Goal: Task Accomplishment & Management: Complete application form

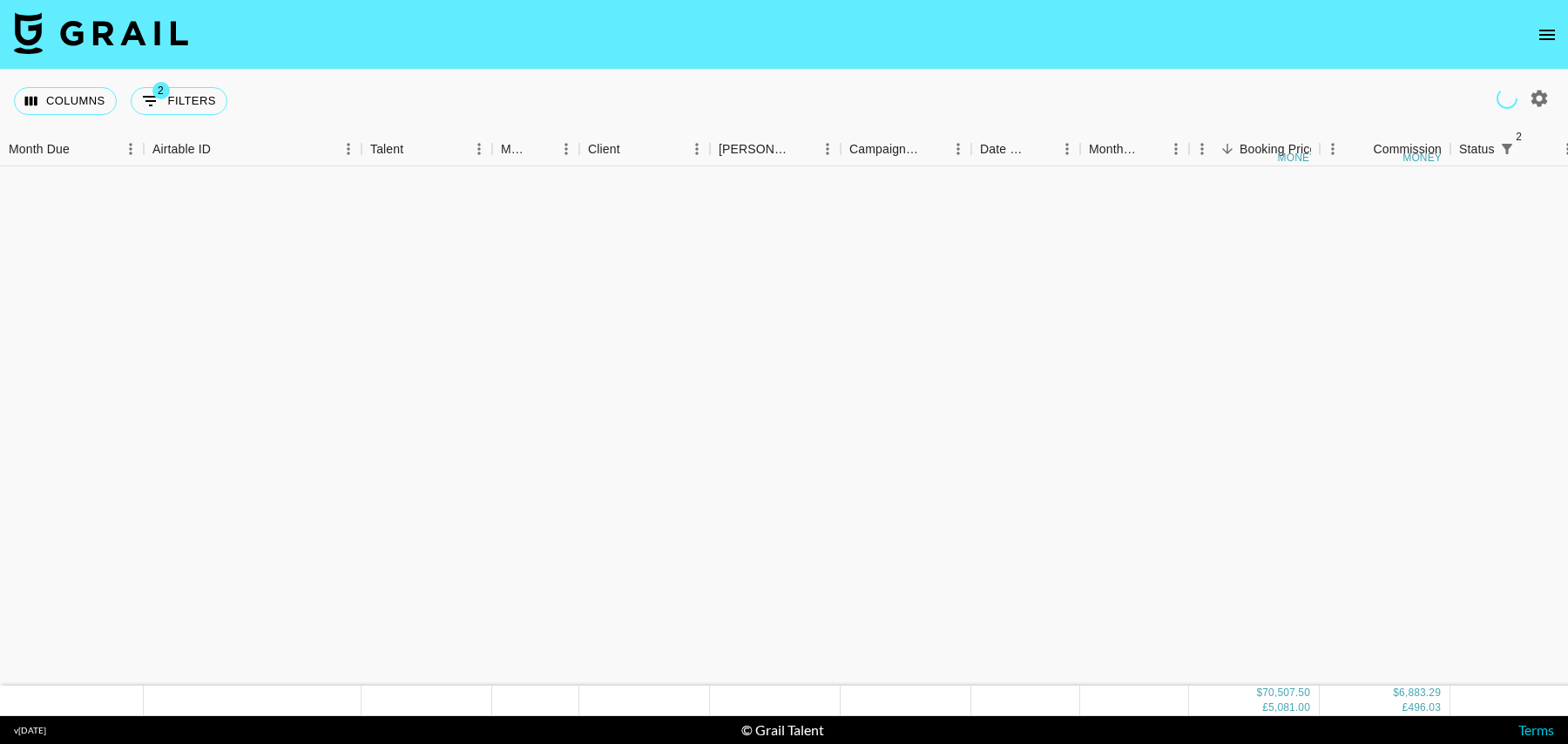
click at [1544, 27] on icon "open drawer" at bounding box center [1547, 34] width 21 height 21
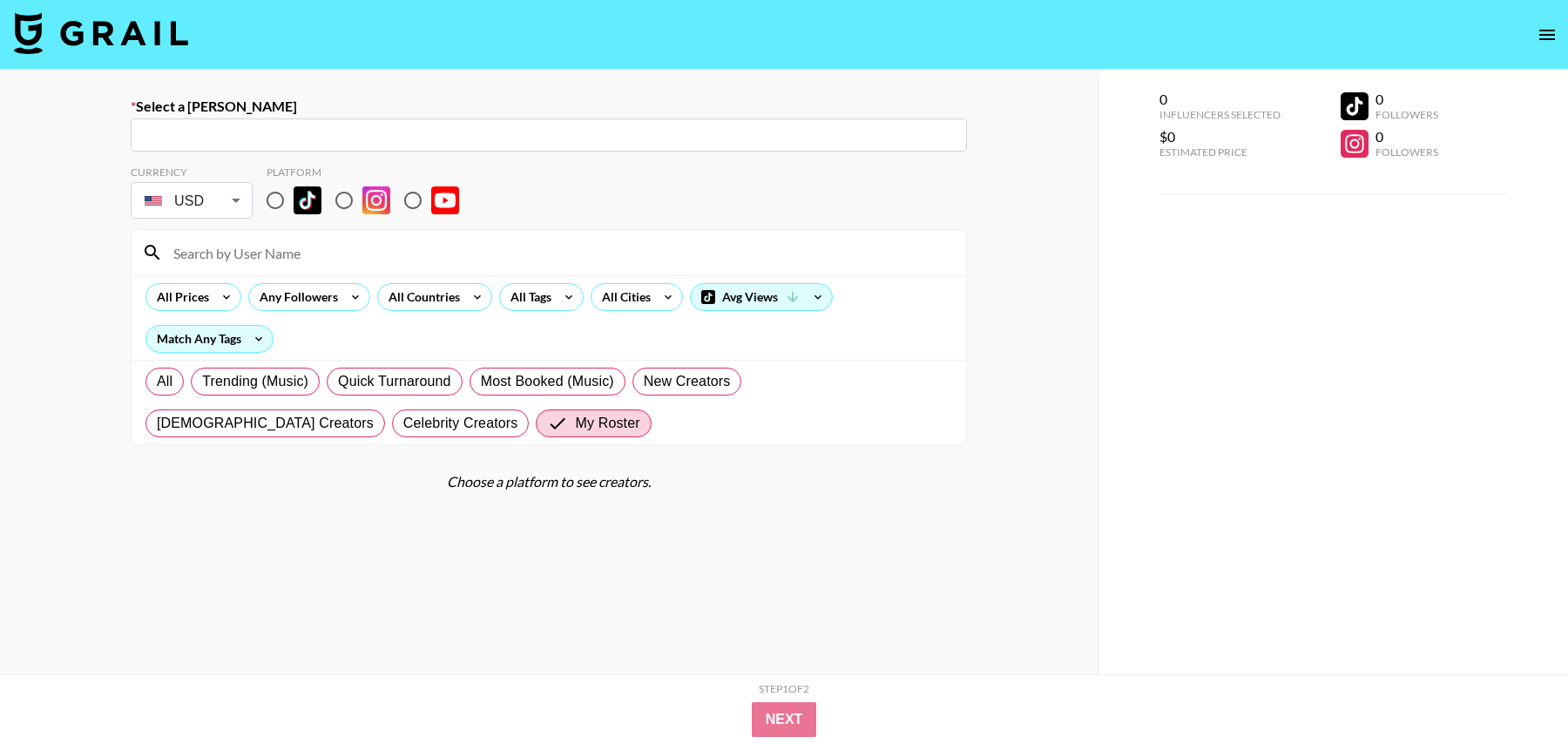
click at [610, 140] on input "text" at bounding box center [548, 135] width 815 height 20
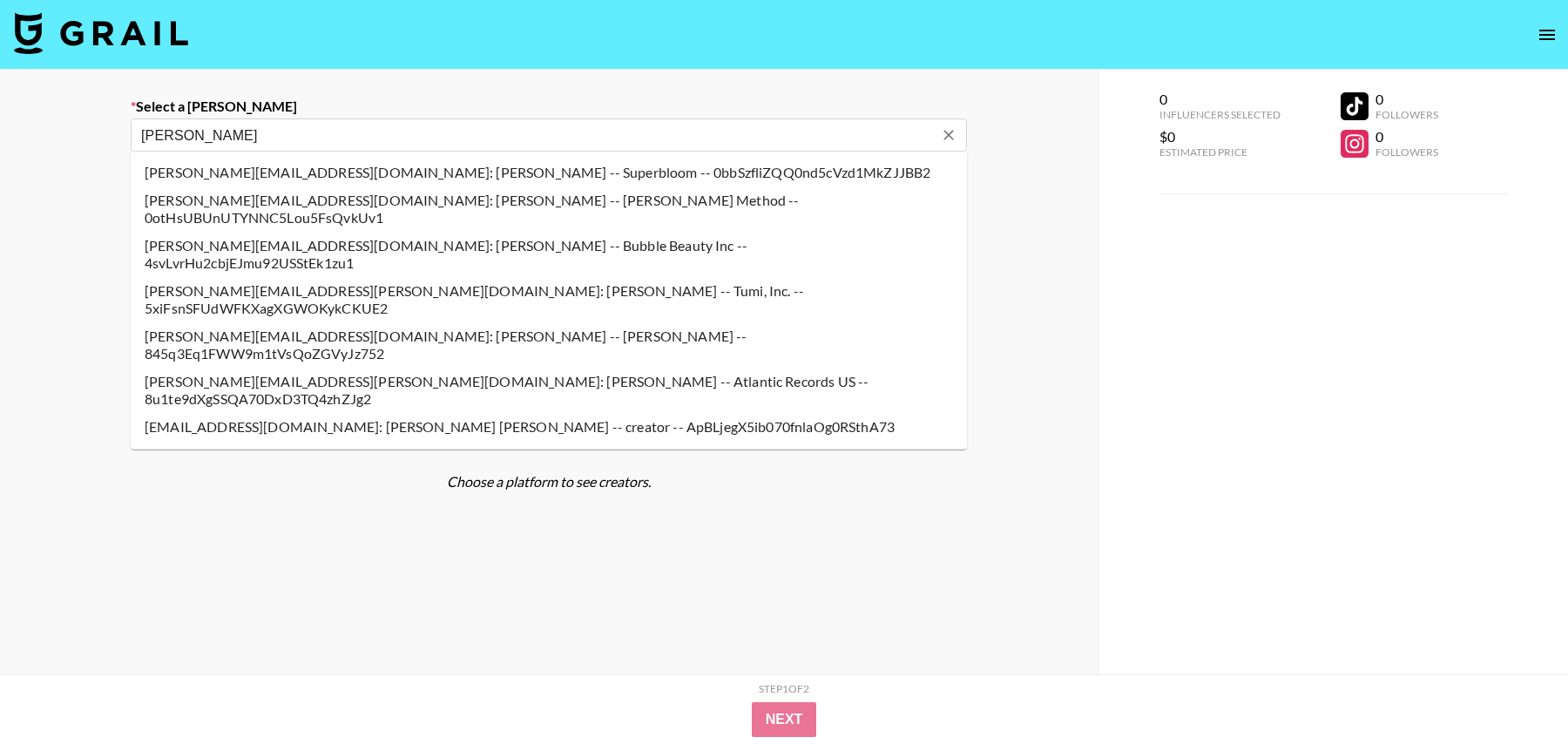
type input "[PERSON_NAME][EMAIL_ADDRESS][DOMAIN_NAME]: [PERSON_NAME] -- Songfluencer ([PERS…"
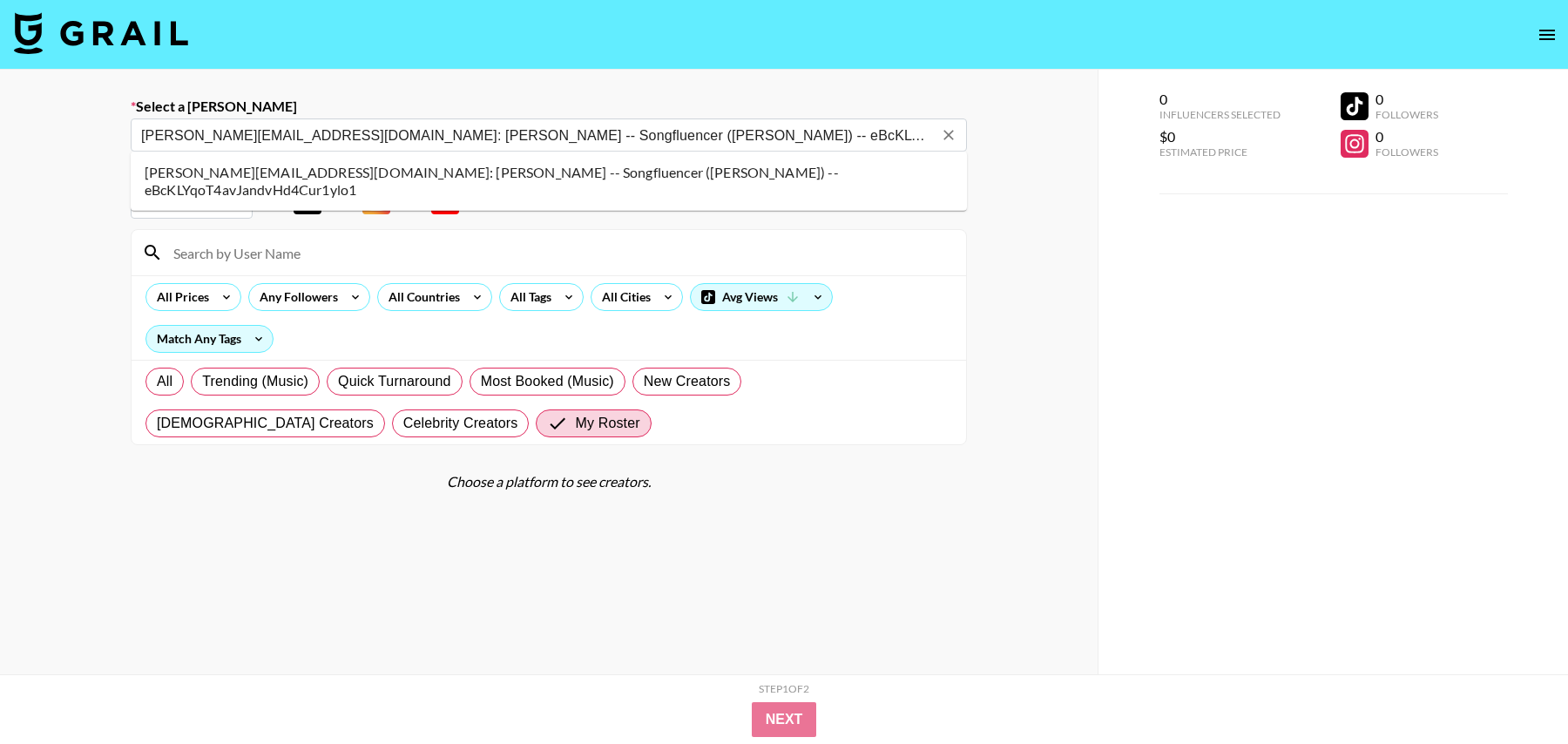
click at [267, 173] on li "[PERSON_NAME][EMAIL_ADDRESS][DOMAIN_NAME]: [PERSON_NAME] -- Songfluencer ([PERS…" at bounding box center [549, 181] width 836 height 45
select select "Song"
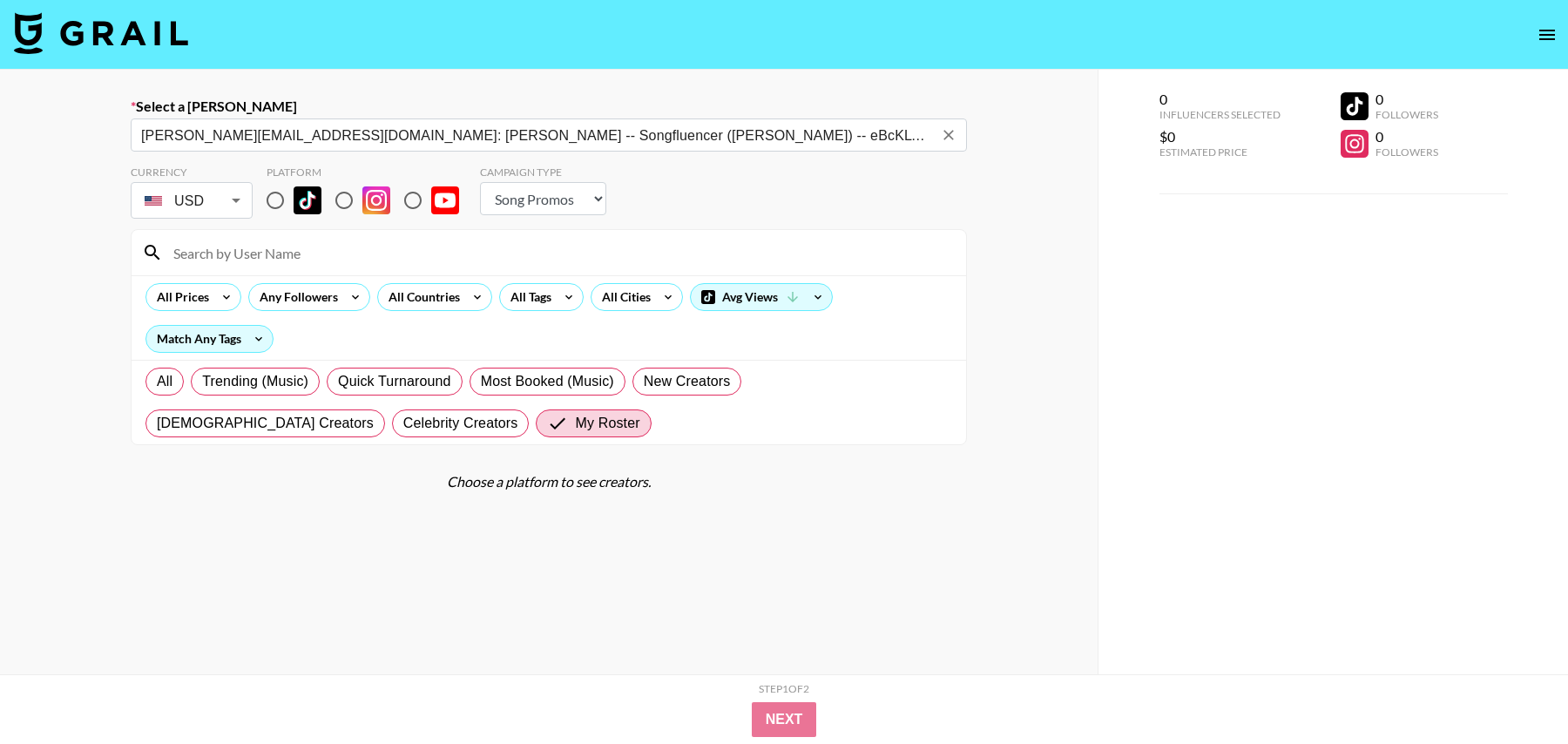
click at [269, 196] on input "radio" at bounding box center [274, 199] width 36 height 36
radio input "true"
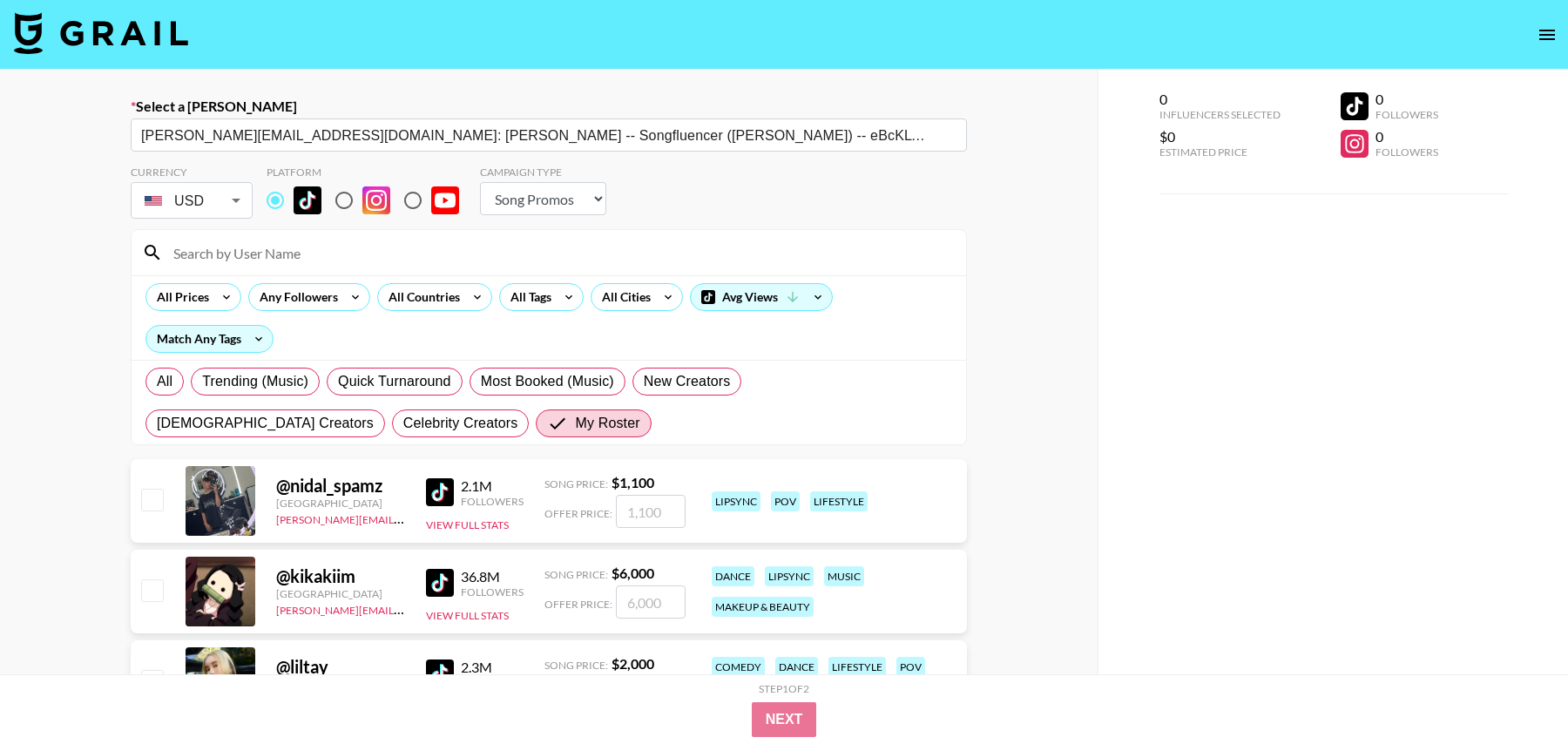
click at [292, 250] on input at bounding box center [559, 252] width 793 height 28
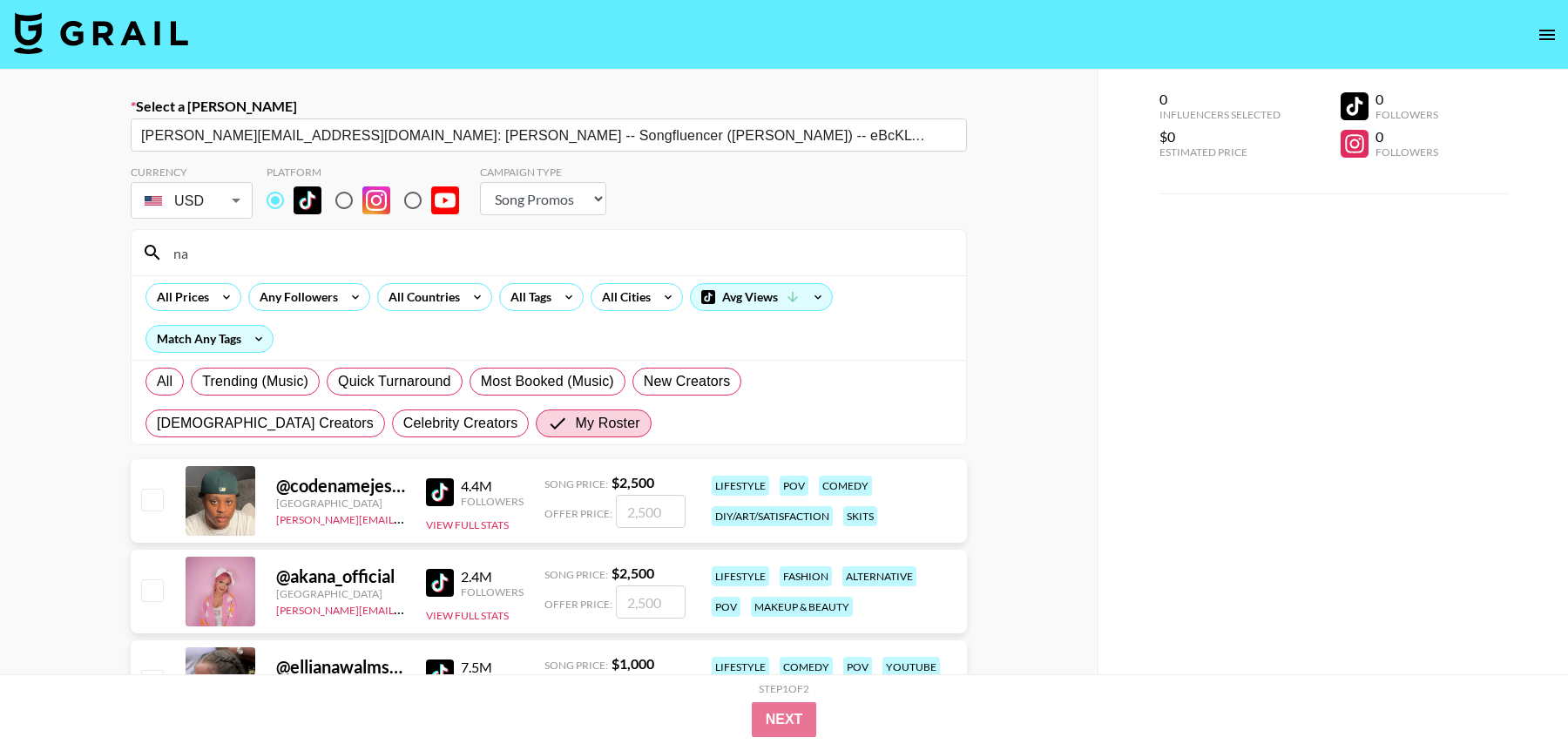
type input "n"
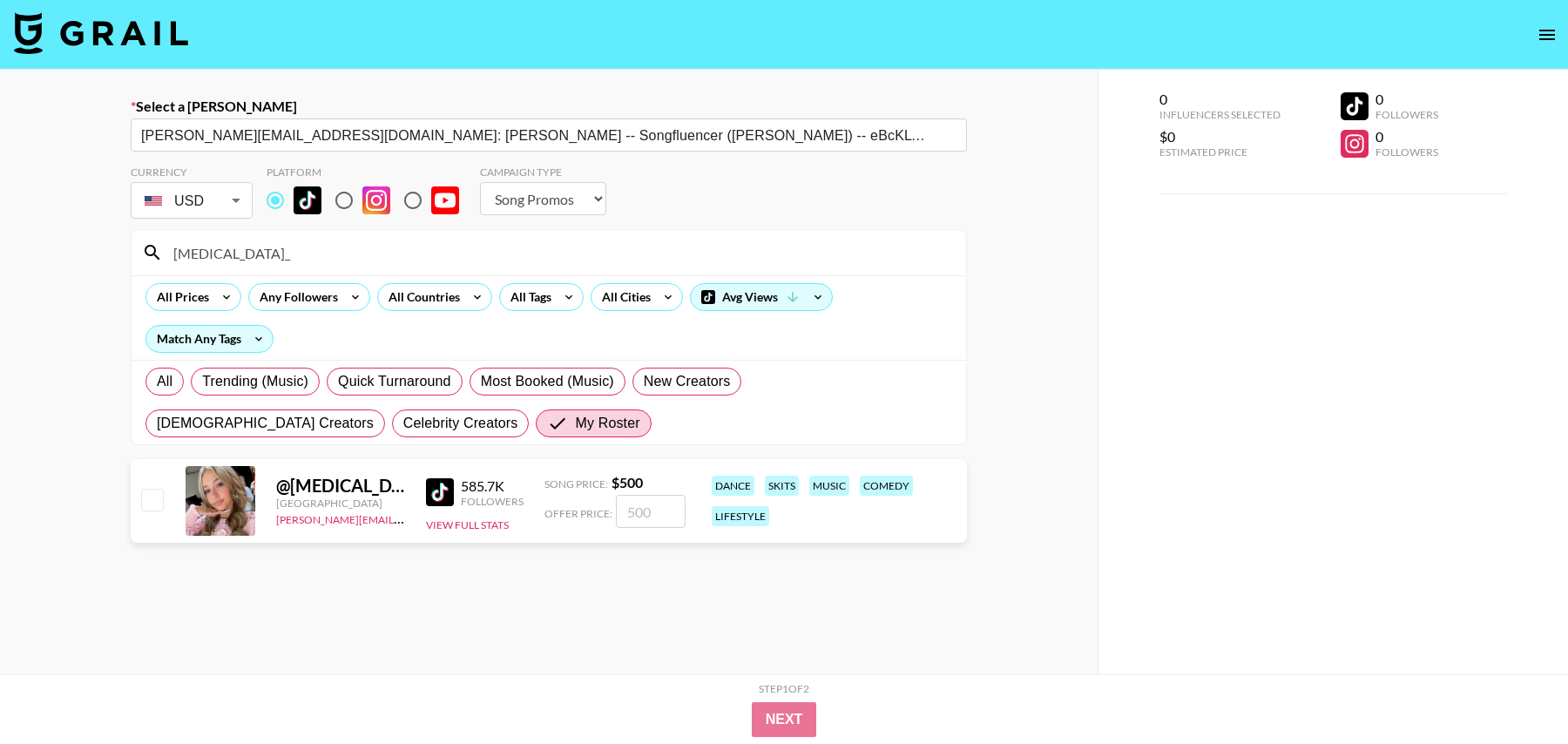
type input "[MEDICAL_DATA]_"
click at [153, 499] on input "checkbox" at bounding box center [151, 499] width 21 height 21
checkbox input "true"
type input "500"
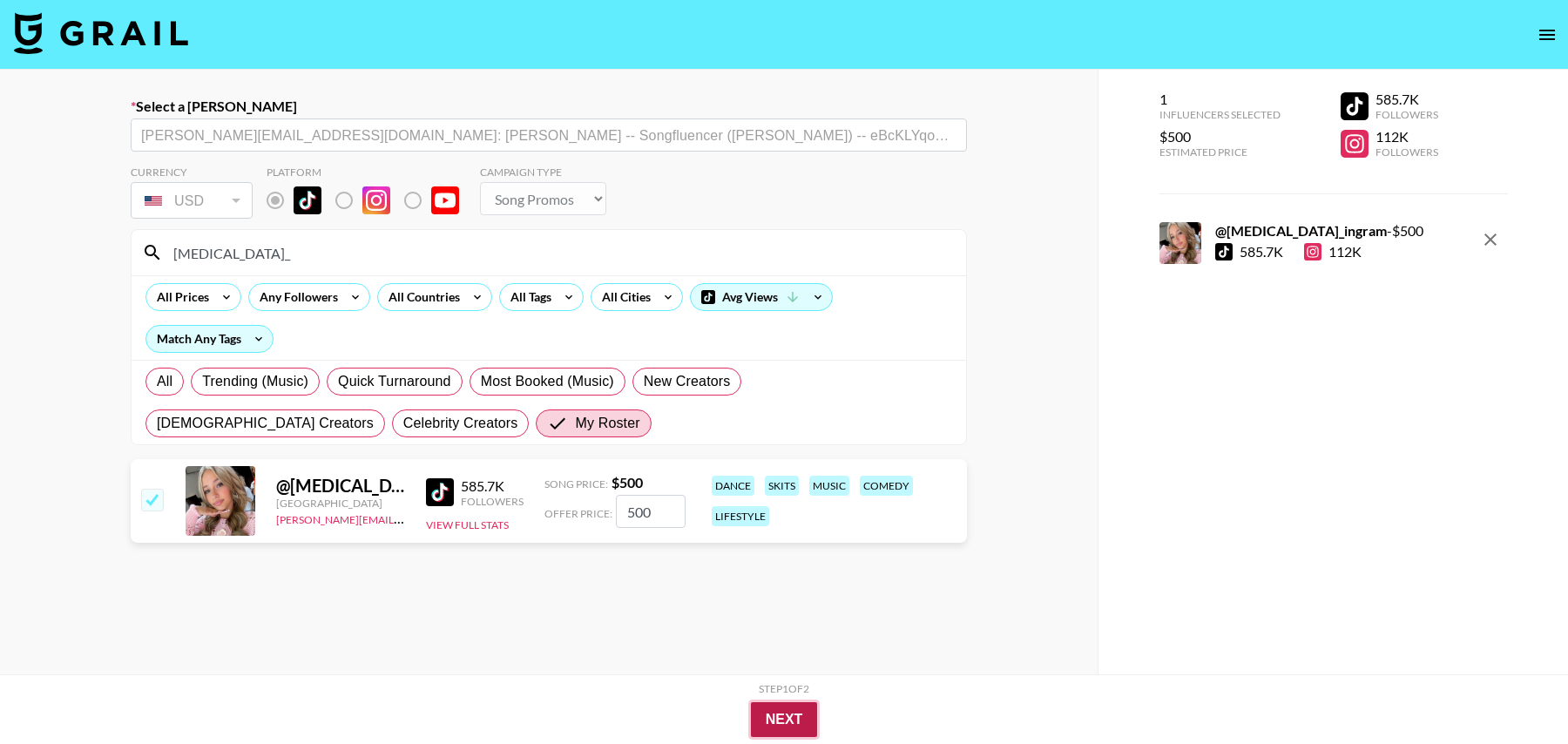
click at [784, 722] on button "Next" at bounding box center [784, 720] width 67 height 35
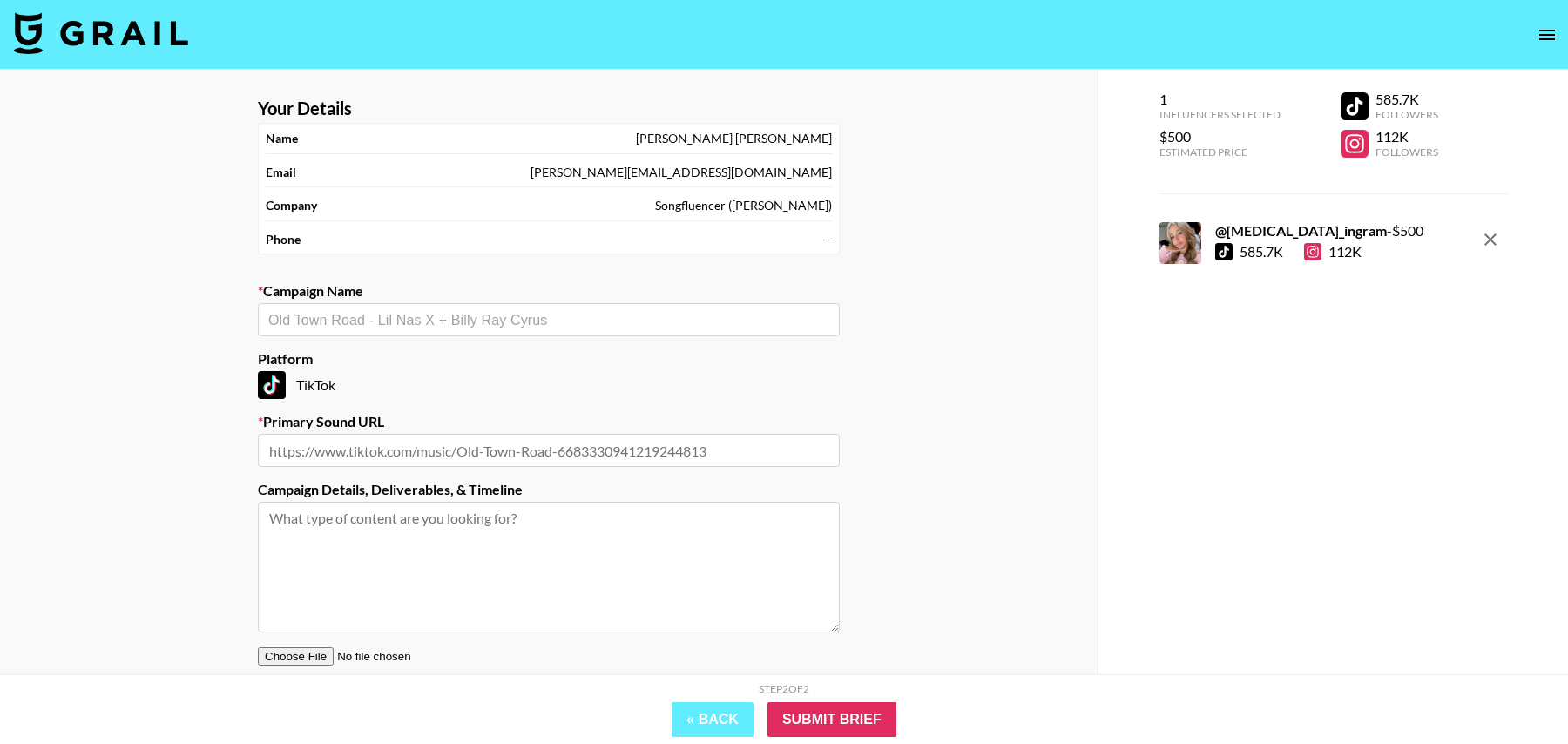
click at [467, 321] on input "text" at bounding box center [548, 320] width 561 height 20
type input "Hollywood Records"
click at [512, 366] on li "Add New Campaign: "Hollywood Records Summer Playlist"" at bounding box center [549, 355] width 582 height 28
type input "Hollywood Records Summer Playlist"
click at [513, 454] on input "text" at bounding box center [549, 451] width 582 height 33
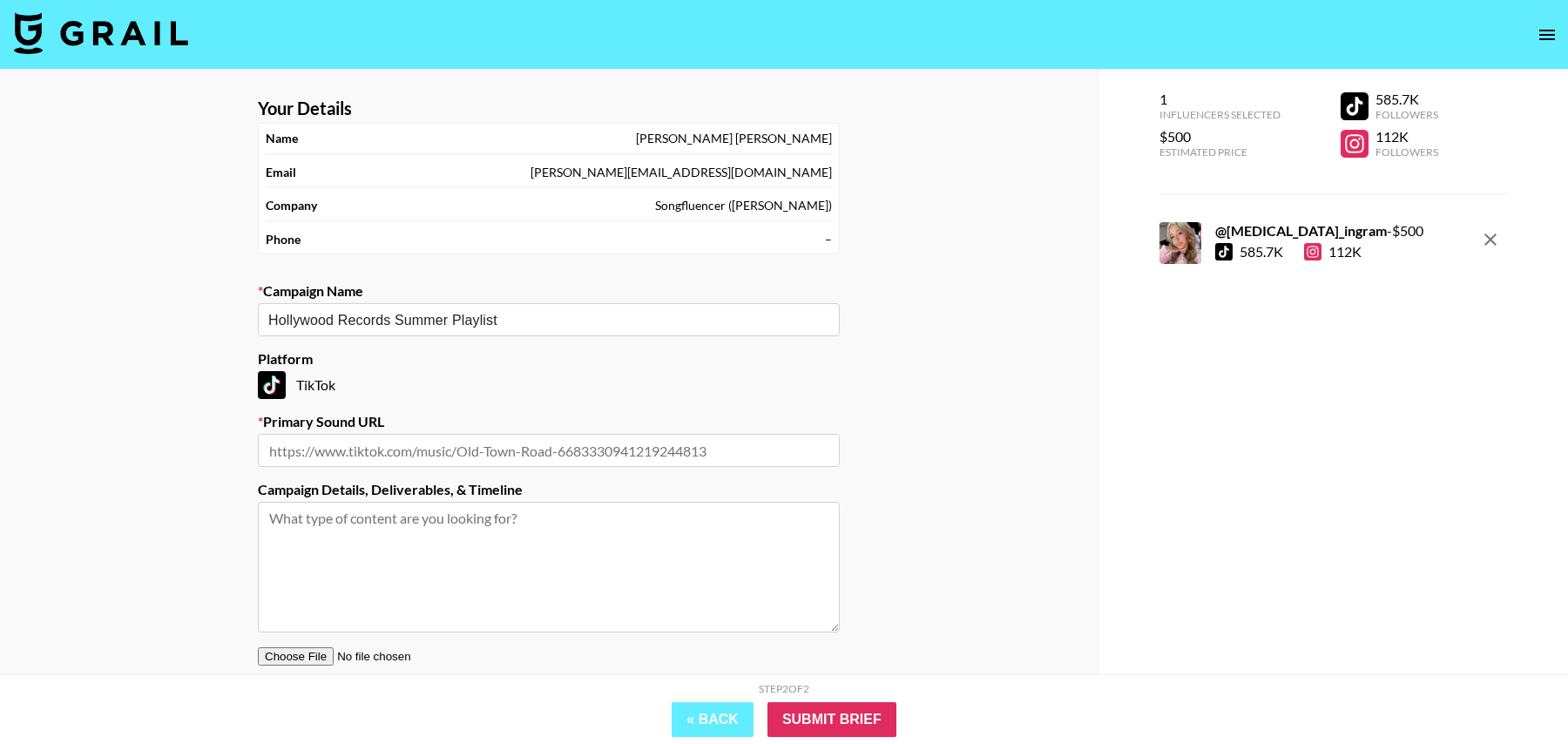
paste input "[URL][DOMAIN_NAME]"
type input "[URL][DOMAIN_NAME]"
click at [844, 727] on input "Submit Brief" at bounding box center [832, 720] width 129 height 35
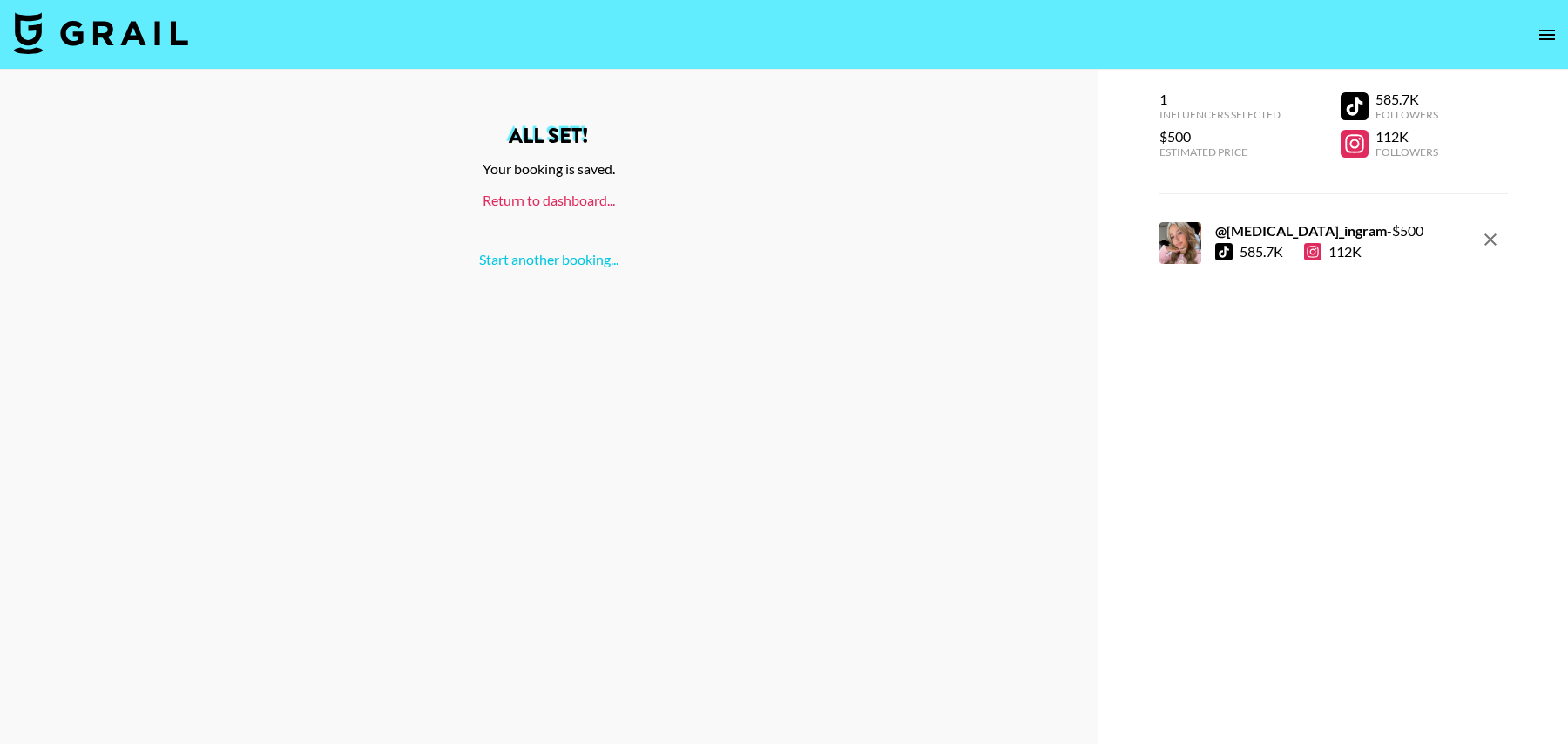
click at [521, 196] on link "Return to dashboard..." at bounding box center [548, 200] width 133 height 17
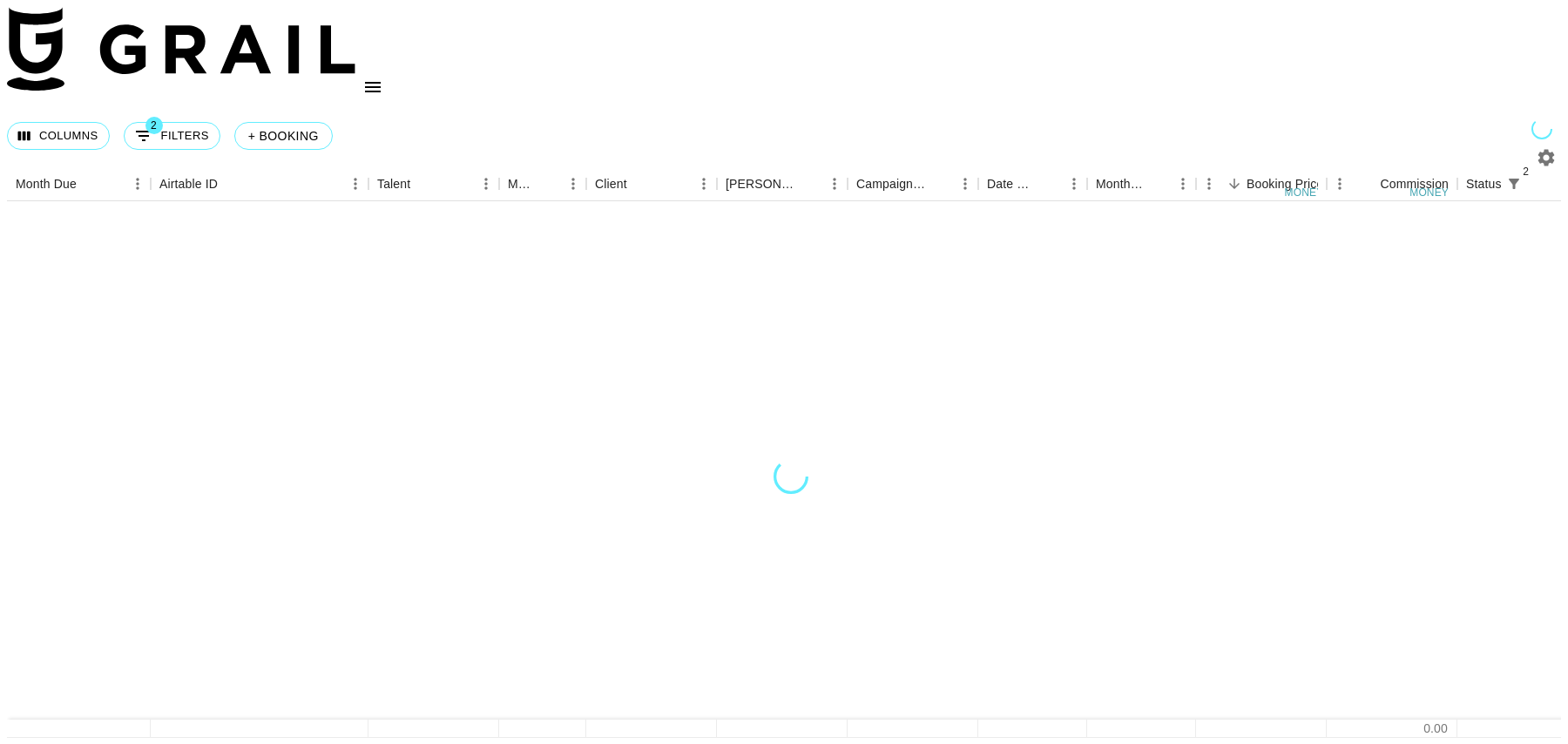
click at [199, 122] on button "2 Filters" at bounding box center [172, 136] width 96 height 28
select select "status"
select select "isNotAnyOf"
select select "status"
select select "isNotAnyOf"
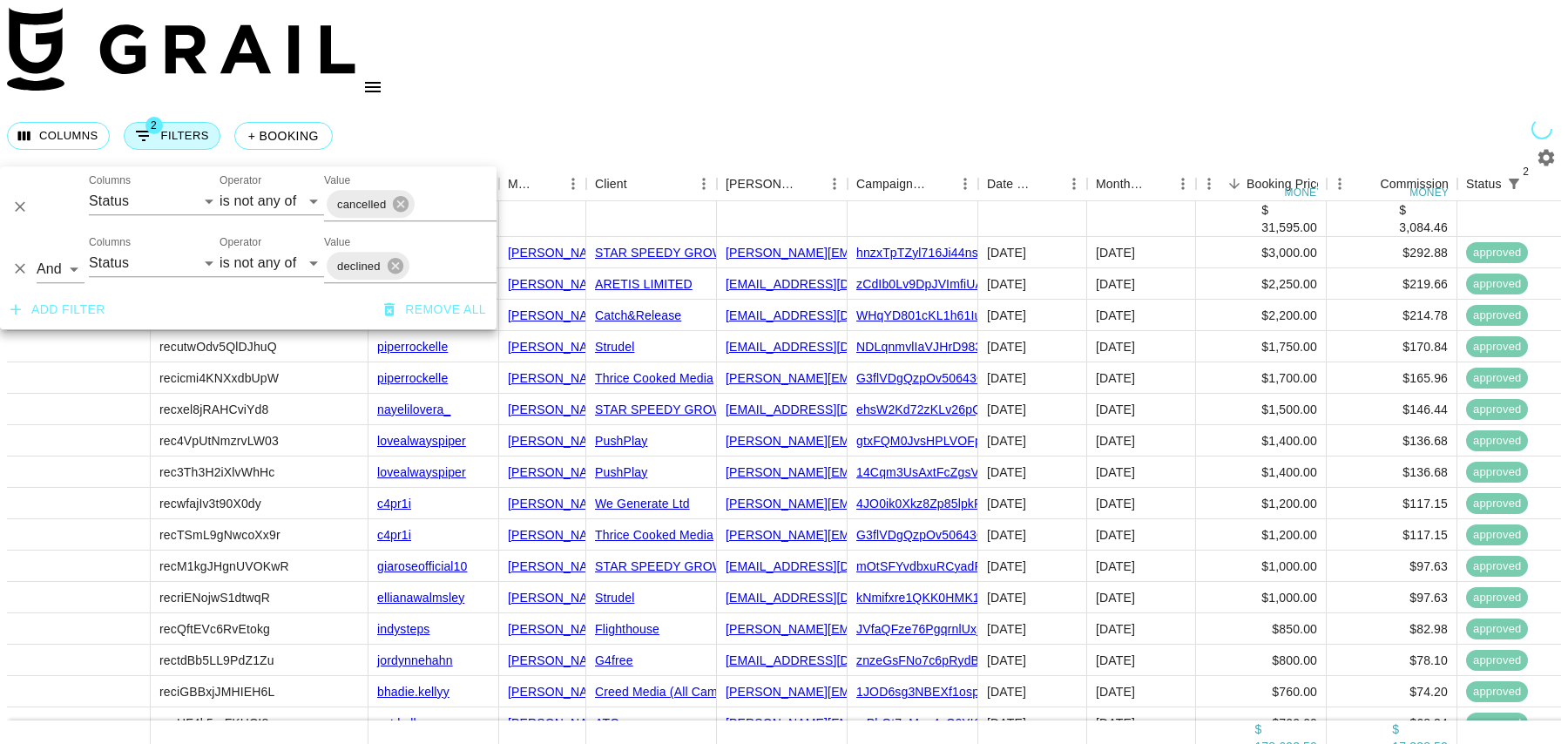
click at [154, 125] on icon "Show filters" at bounding box center [144, 135] width 21 height 21
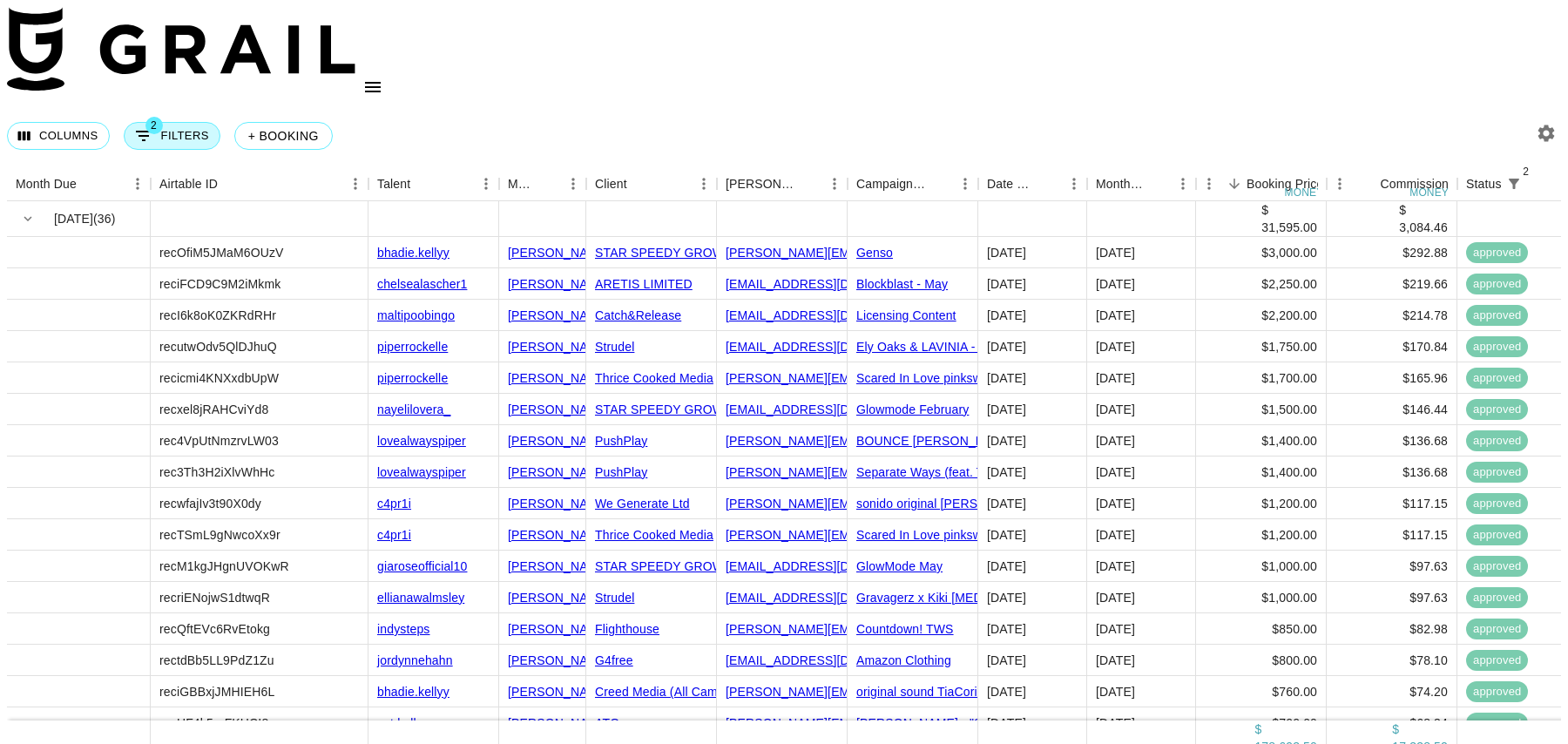
click at [154, 125] on icon "Show filters" at bounding box center [144, 135] width 21 height 21
select select "status"
select select "isNotAnyOf"
select select "status"
select select "isNotAnyOf"
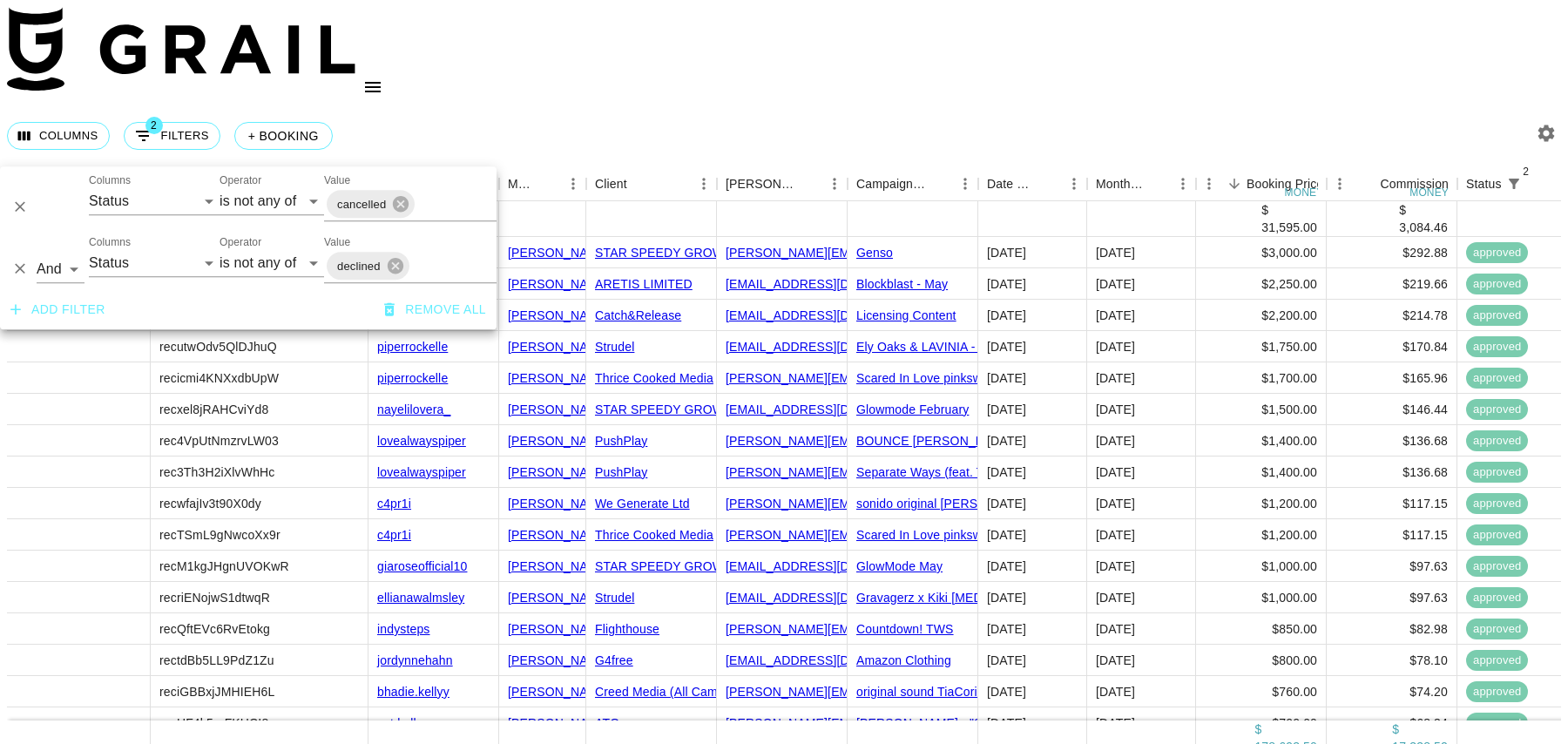
click at [70, 296] on button "Add filter" at bounding box center [57, 310] width 108 height 32
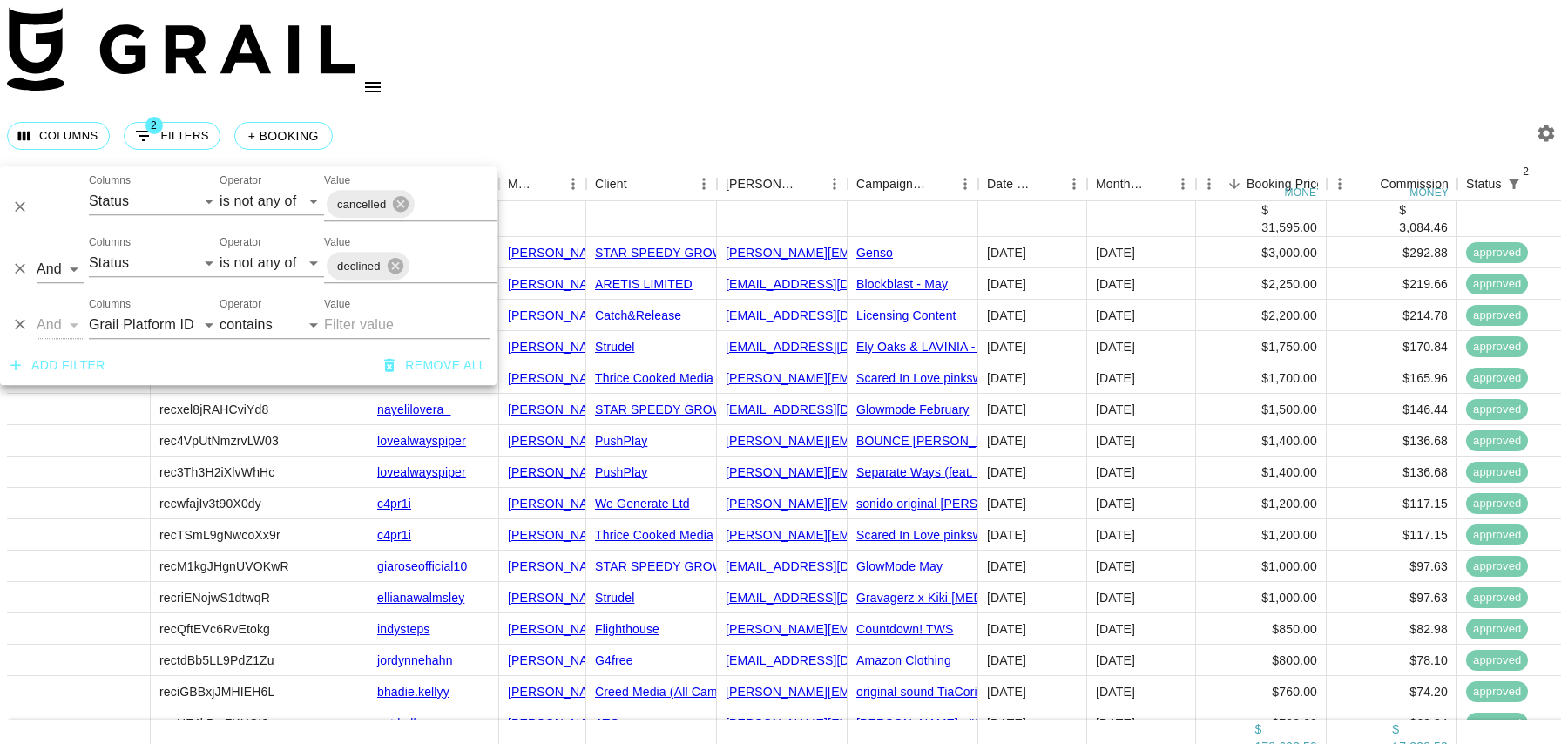
click at [103, 302] on label "Columns" at bounding box center [109, 303] width 42 height 15
click at [103, 311] on select "Grail Platform ID Airtable ID Talent Manager Client Booker Campaign (Type) Date…" at bounding box center [154, 325] width 131 height 28
click at [109, 329] on select "Grail Platform ID Airtable ID Talent Manager Client Booker Campaign (Type) Date…" at bounding box center [154, 325] width 131 height 28
select select "talentName"
click at [371, 326] on input "Value" at bounding box center [406, 325] width 165 height 28
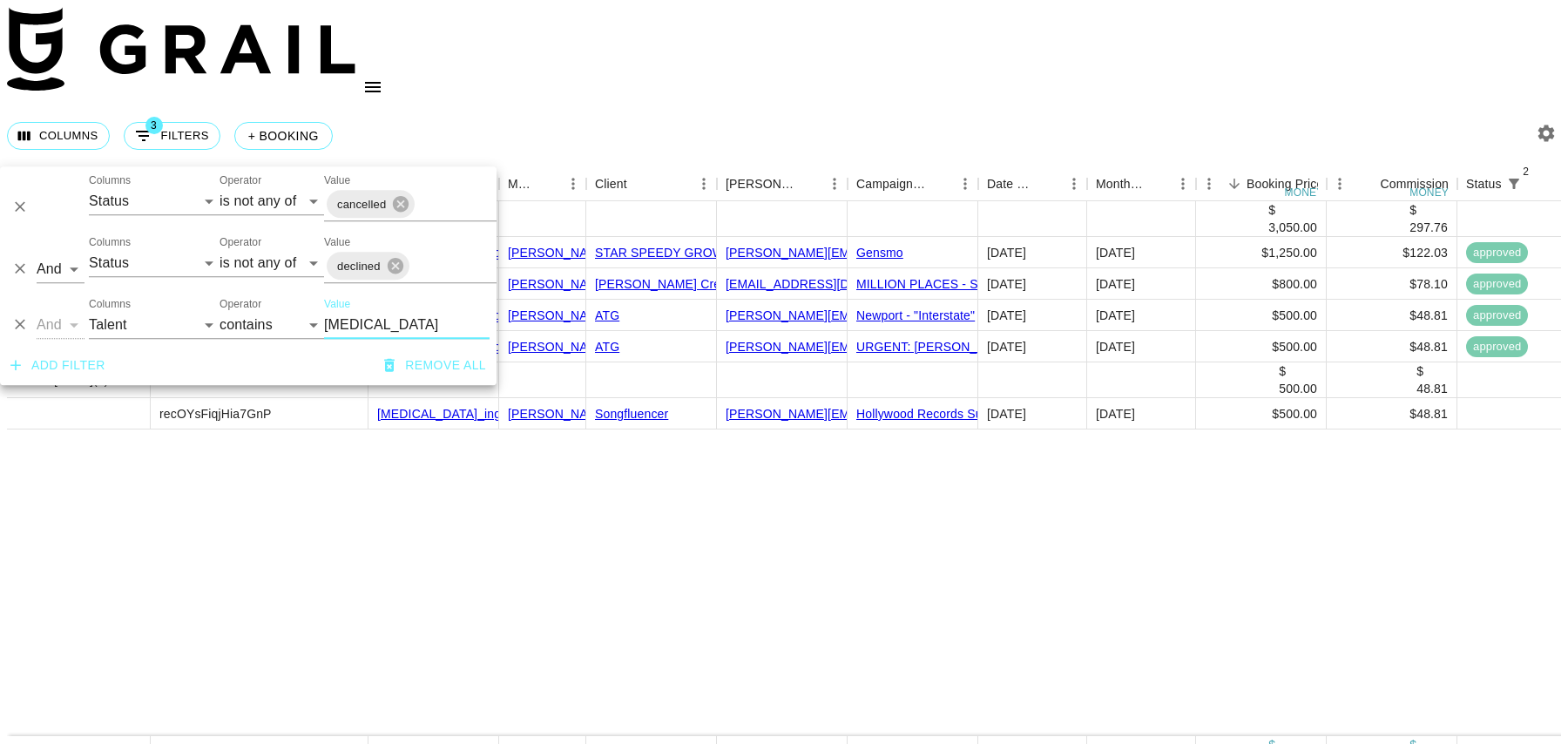
type input "[MEDICAL_DATA]"
click at [1219, 363] on div "$ 500.00" at bounding box center [1261, 380] width 131 height 36
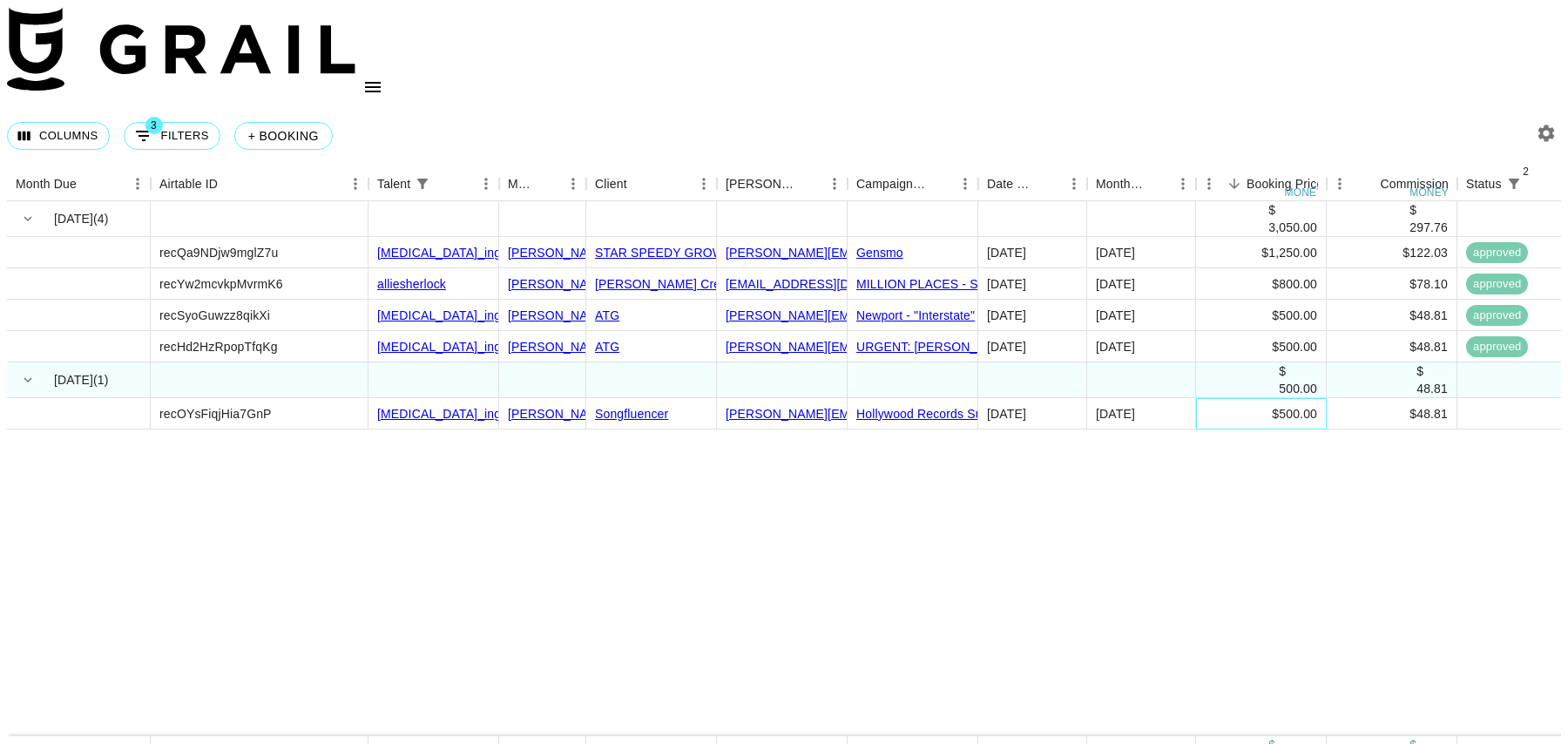
click at [1219, 398] on div "$500.00" at bounding box center [1261, 414] width 131 height 32
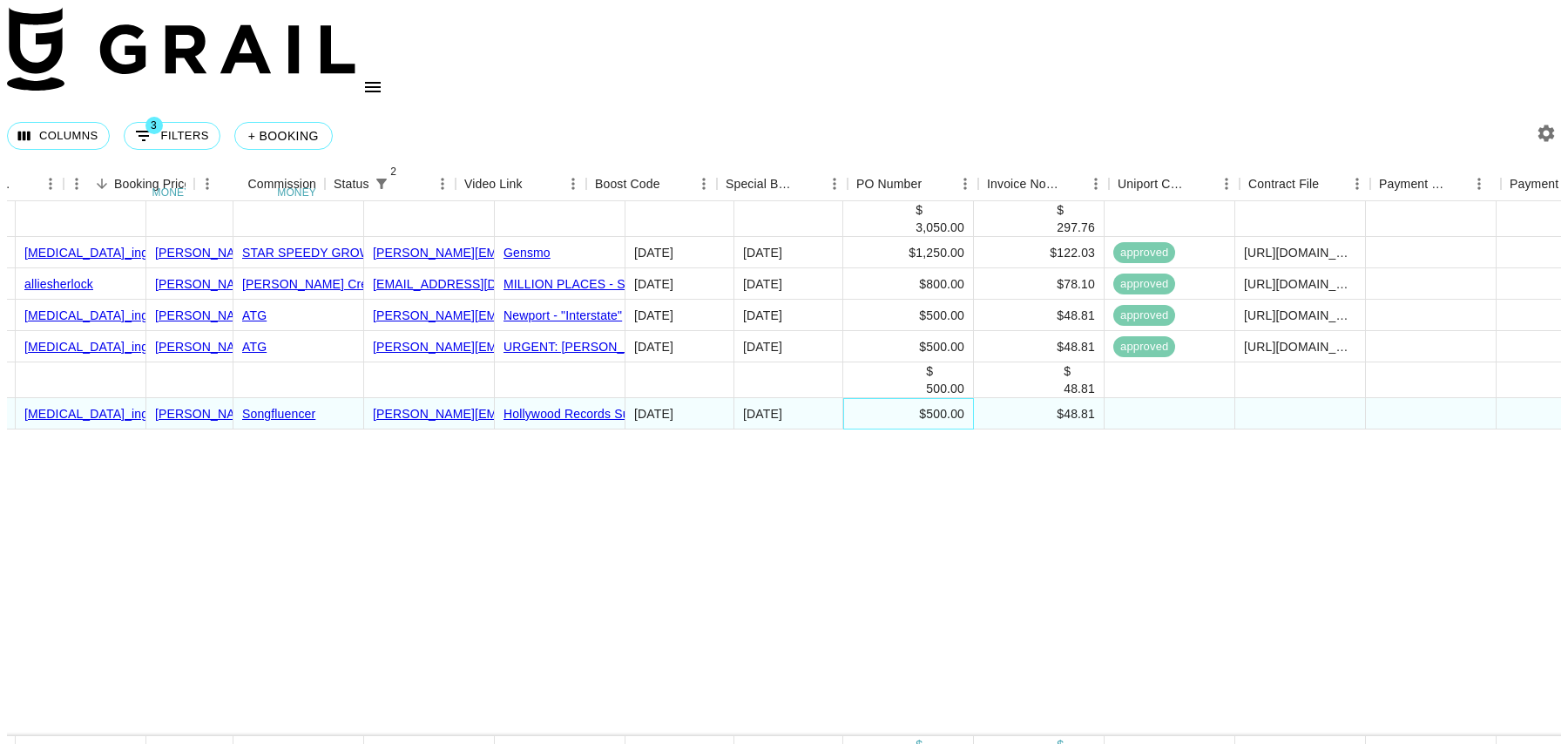
scroll to position [0, 1389]
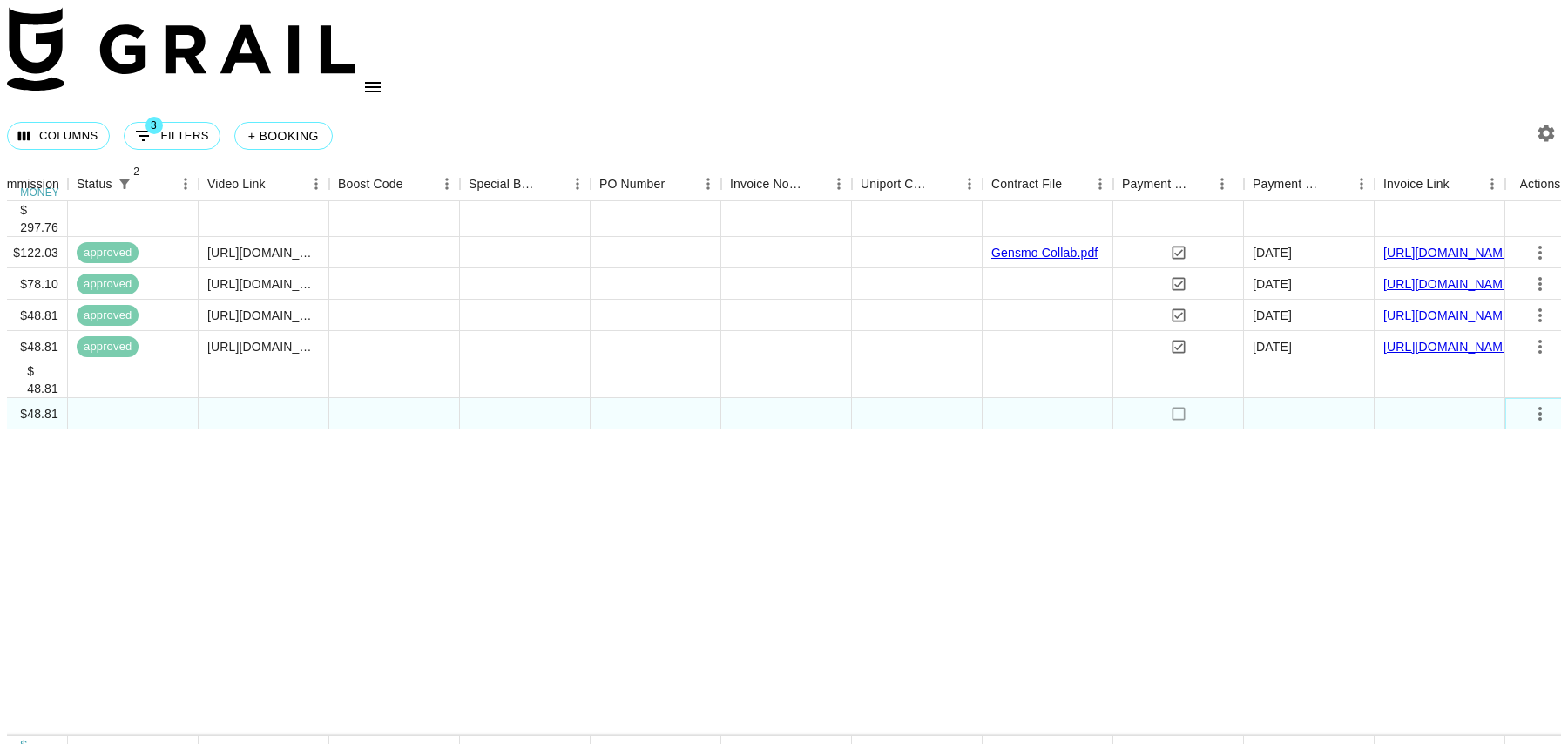
click at [1543, 399] on button "select merge strategy" at bounding box center [1540, 414] width 30 height 30
click at [1522, 397] on li "Confirm" at bounding box center [1511, 395] width 113 height 32
click at [1458, 398] on div at bounding box center [1439, 414] width 131 height 32
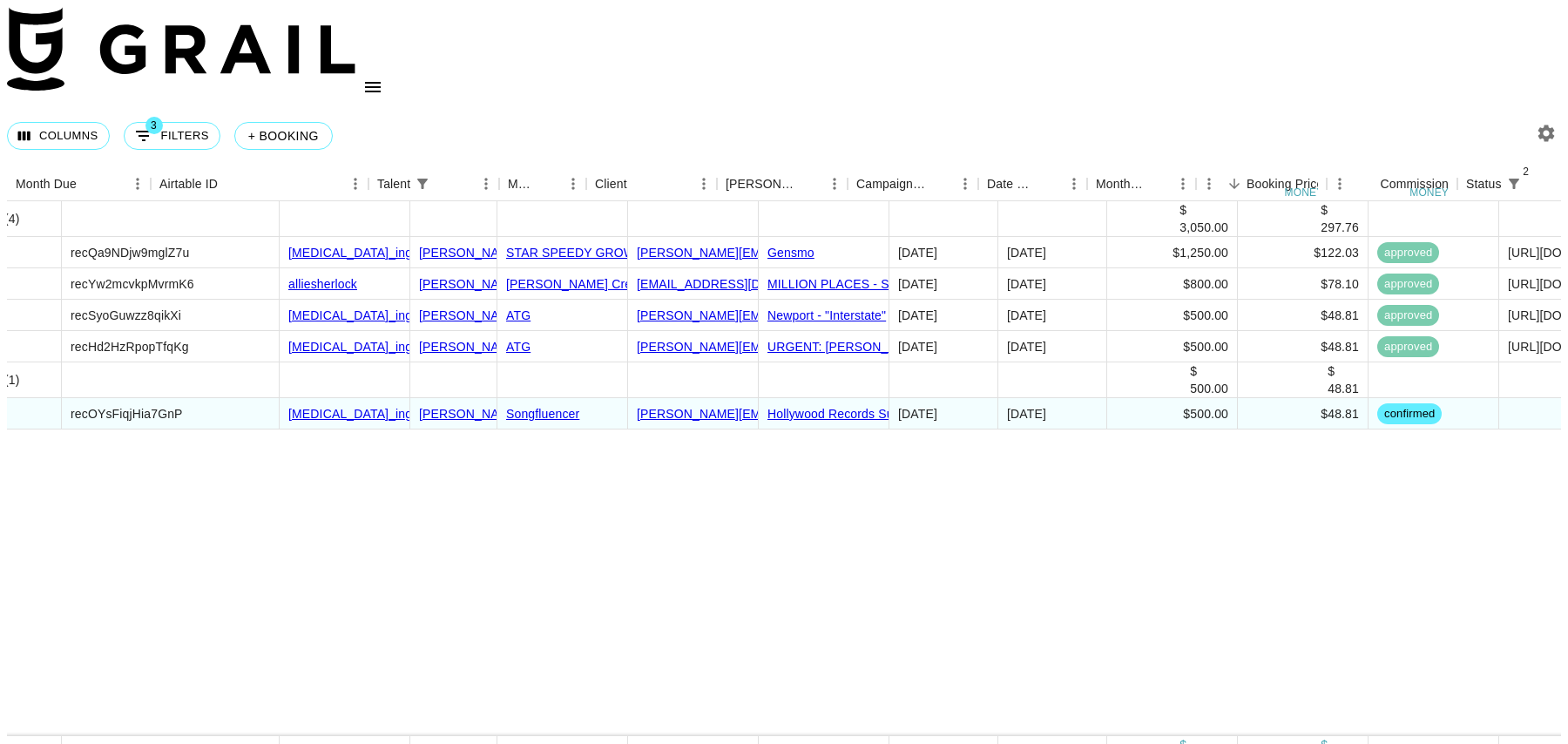
scroll to position [0, 0]
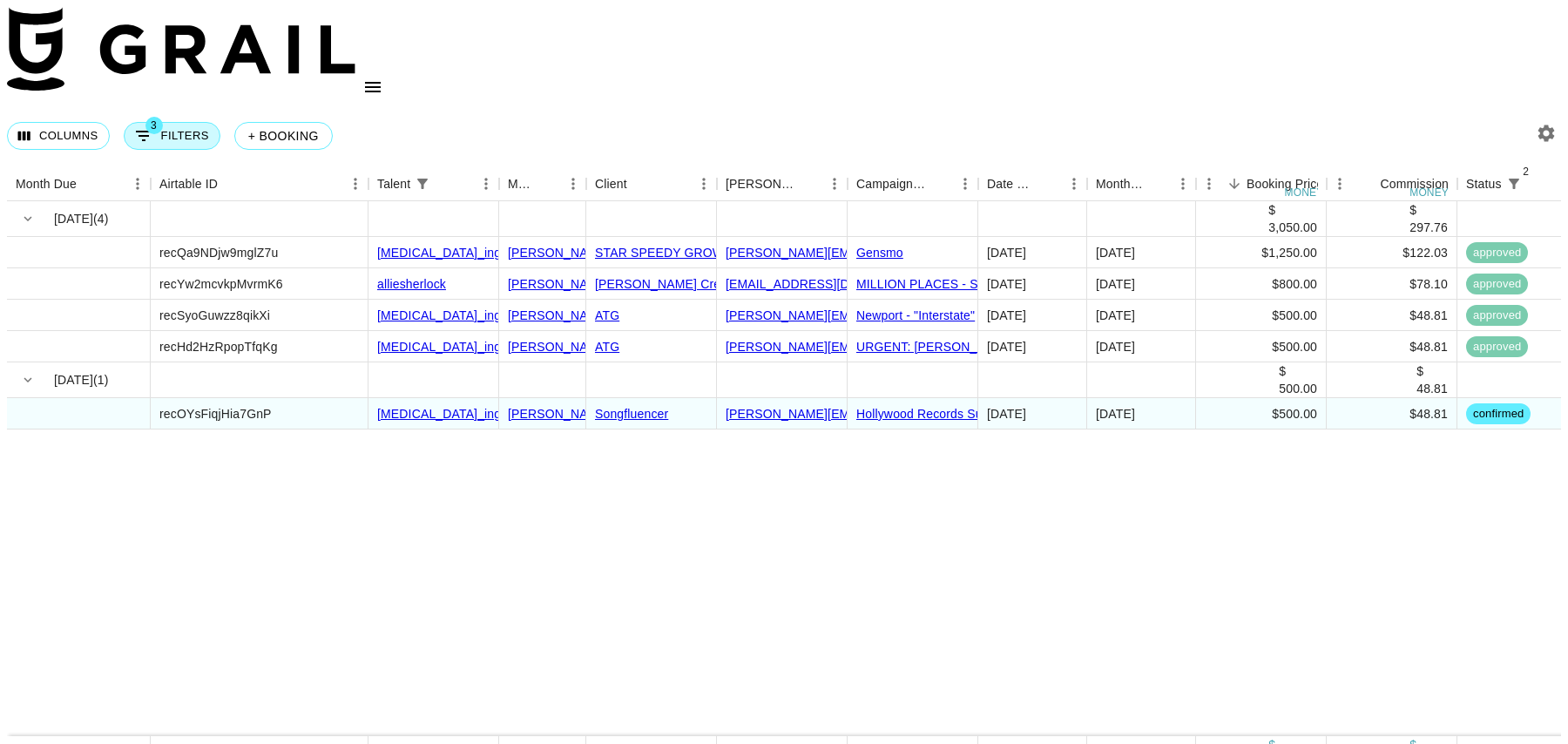
click at [176, 122] on button "3 Filters" at bounding box center [172, 136] width 96 height 28
select select "status"
select select "isNotAnyOf"
select select "status"
select select "isNotAnyOf"
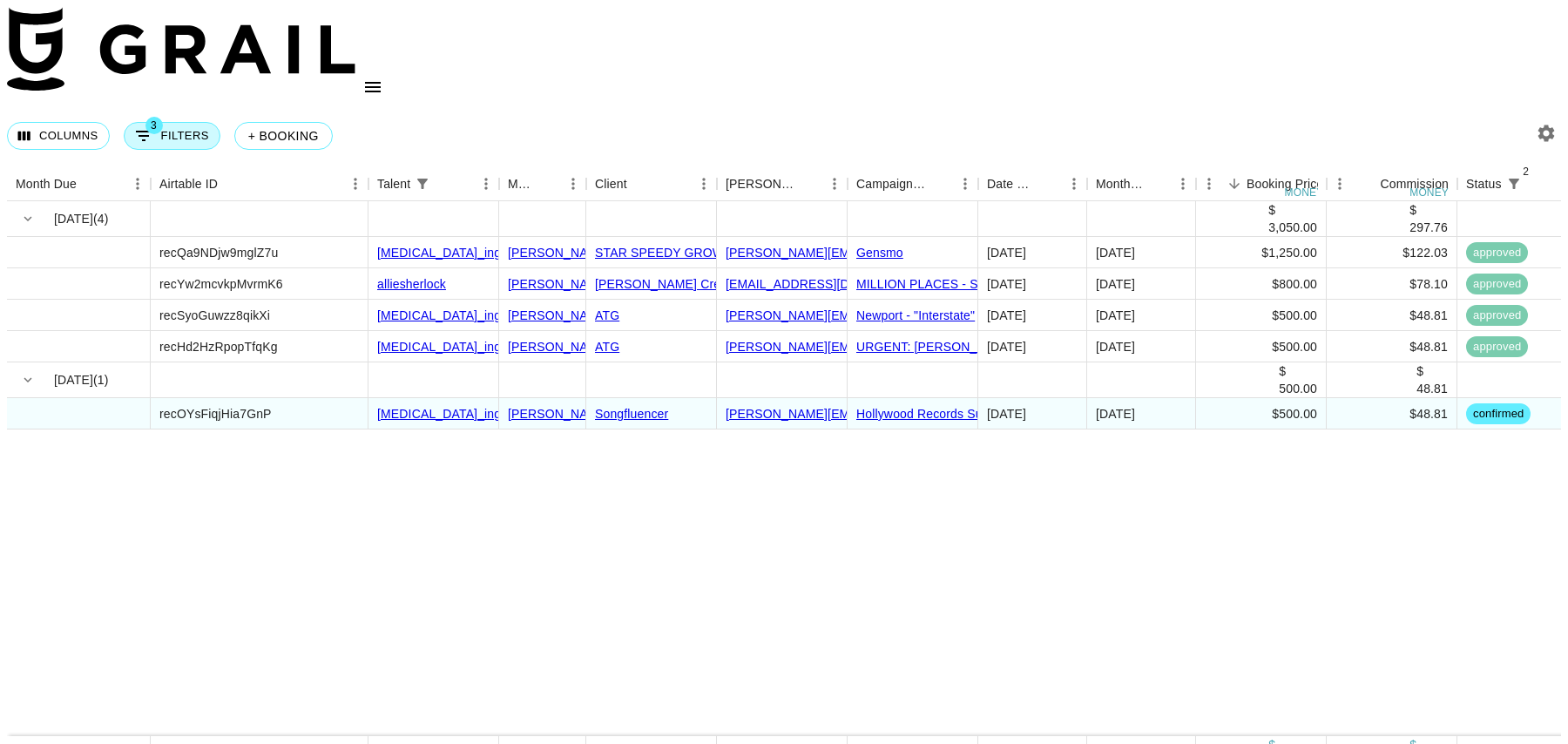
select select "talentName"
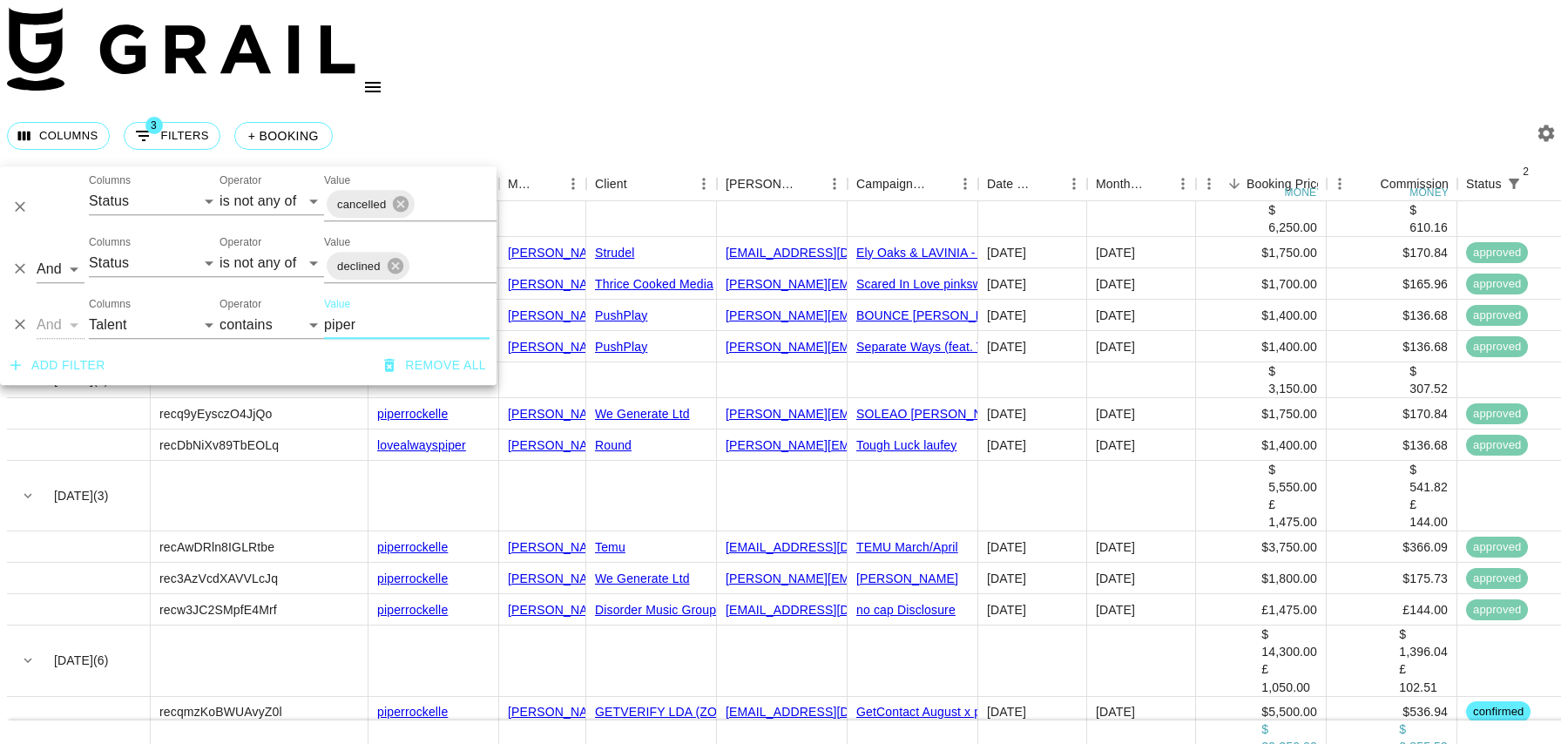
scroll to position [62, 0]
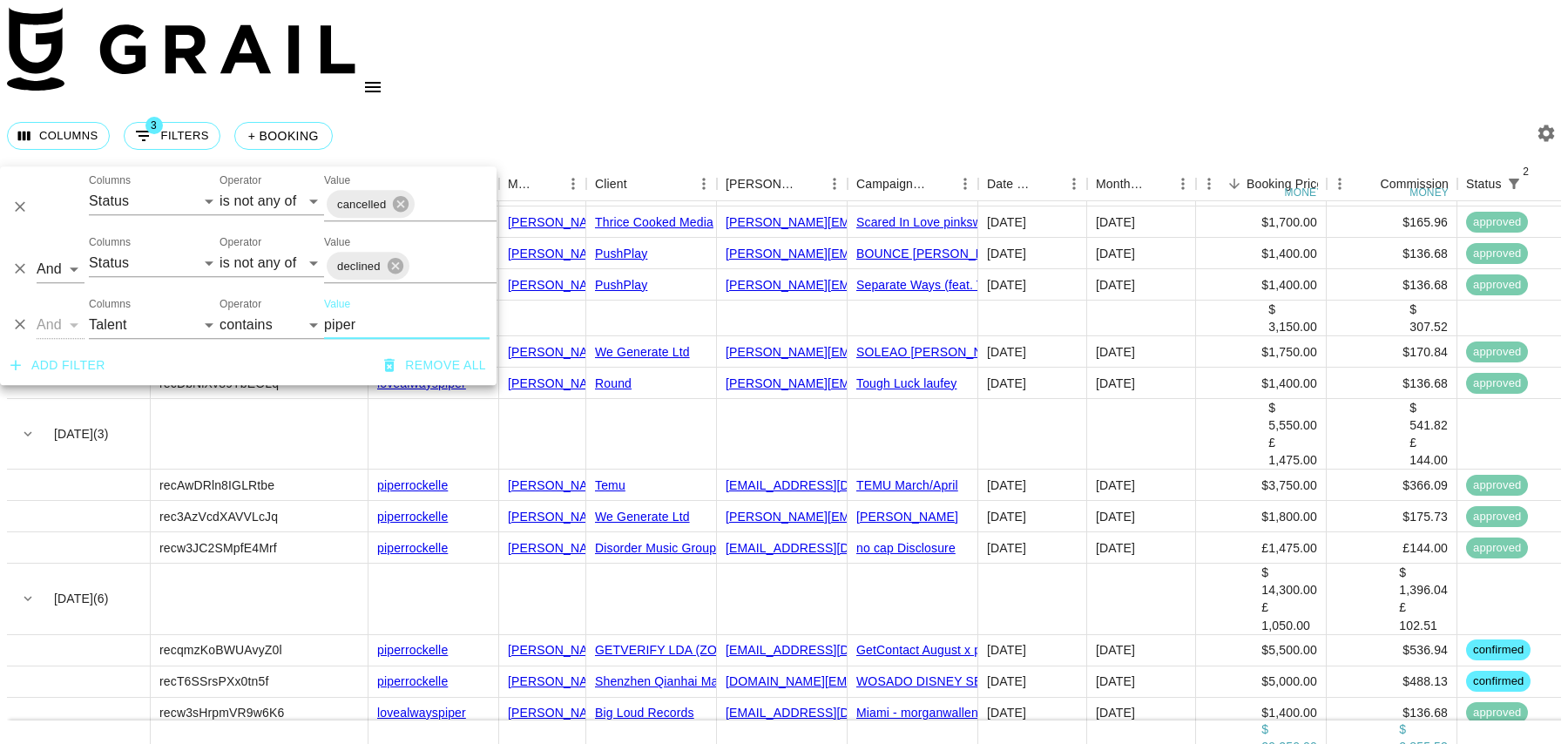
type input "piper"
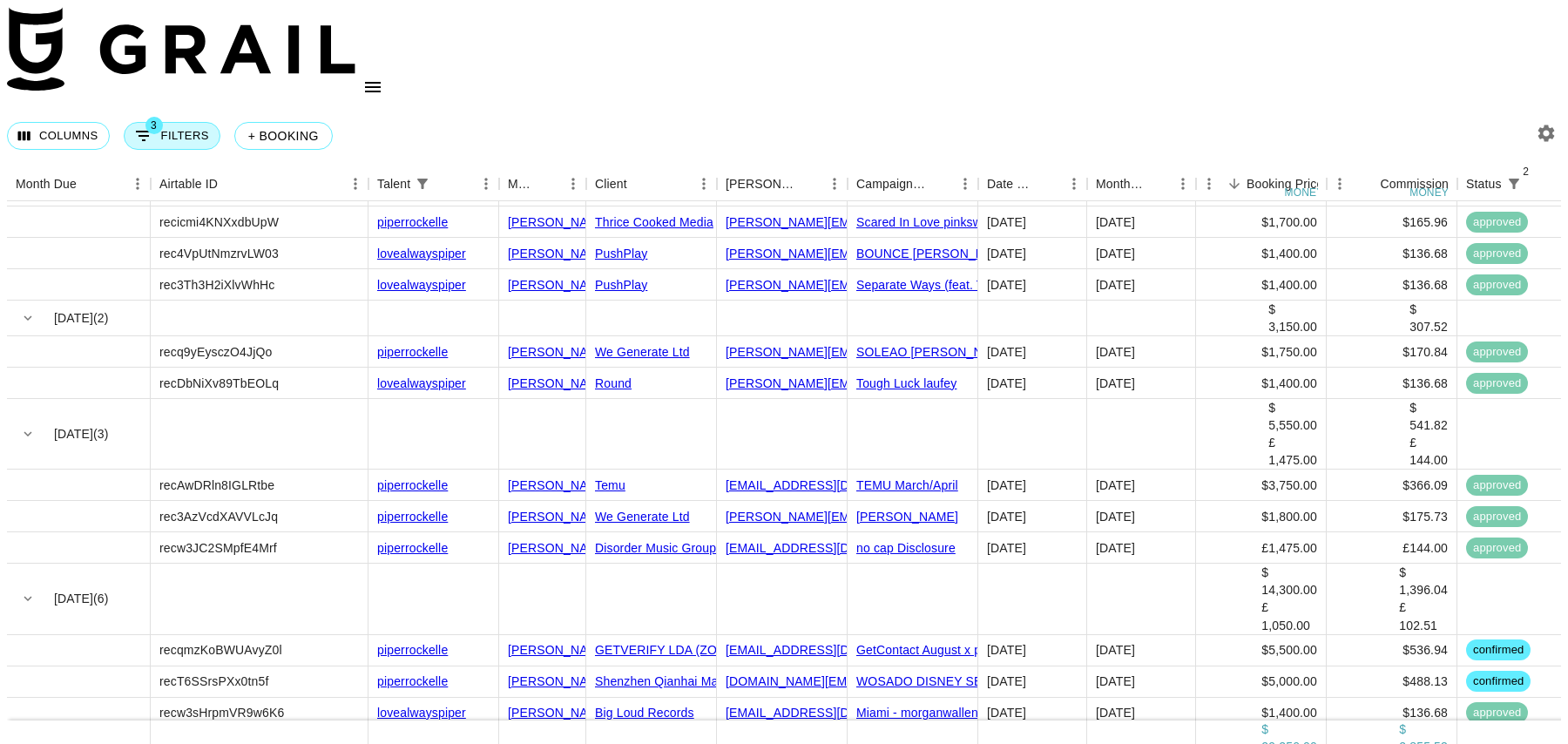
click at [172, 122] on button "3 Filters" at bounding box center [172, 136] width 96 height 28
select select "status"
select select "isNotAnyOf"
select select "status"
select select "isNotAnyOf"
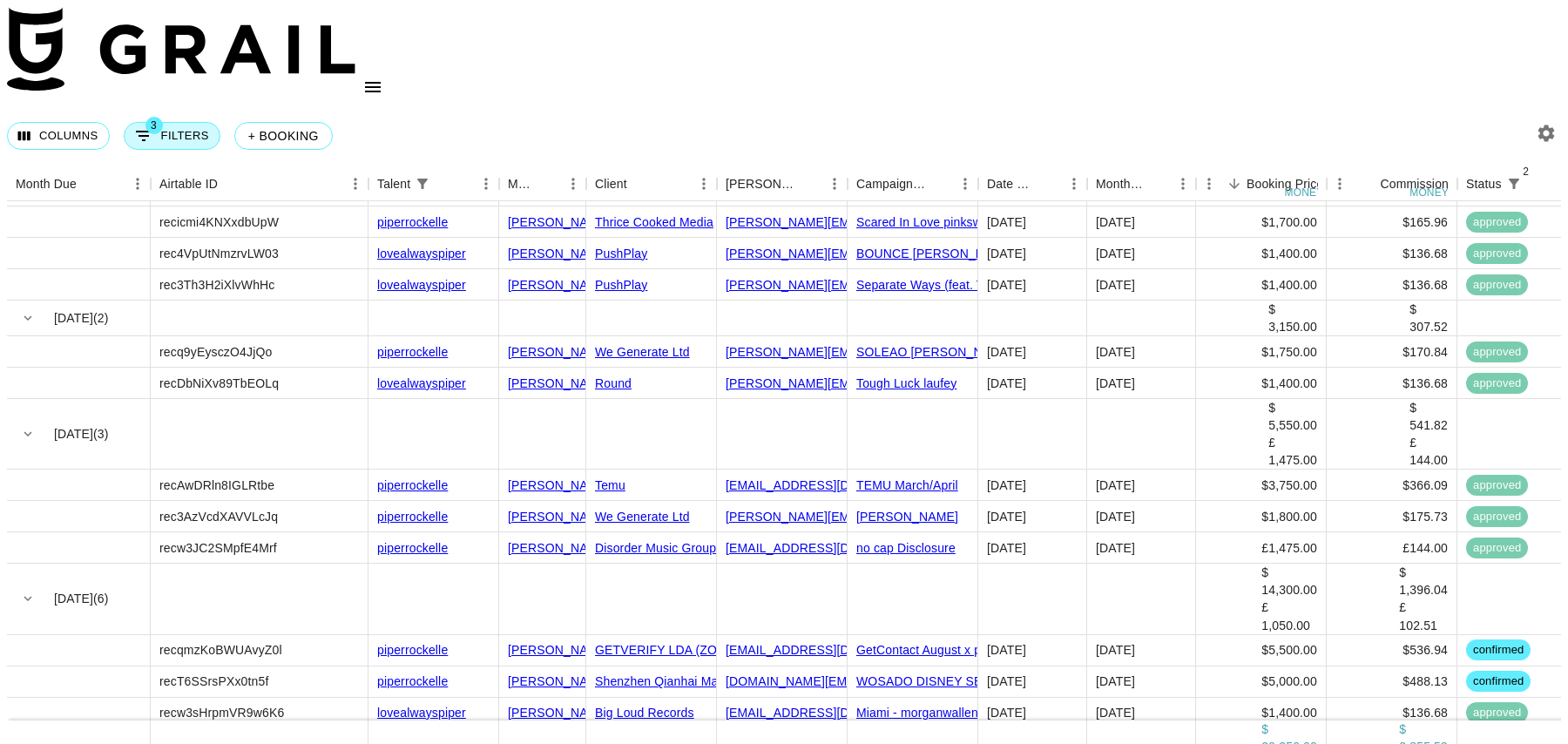
select select "talentName"
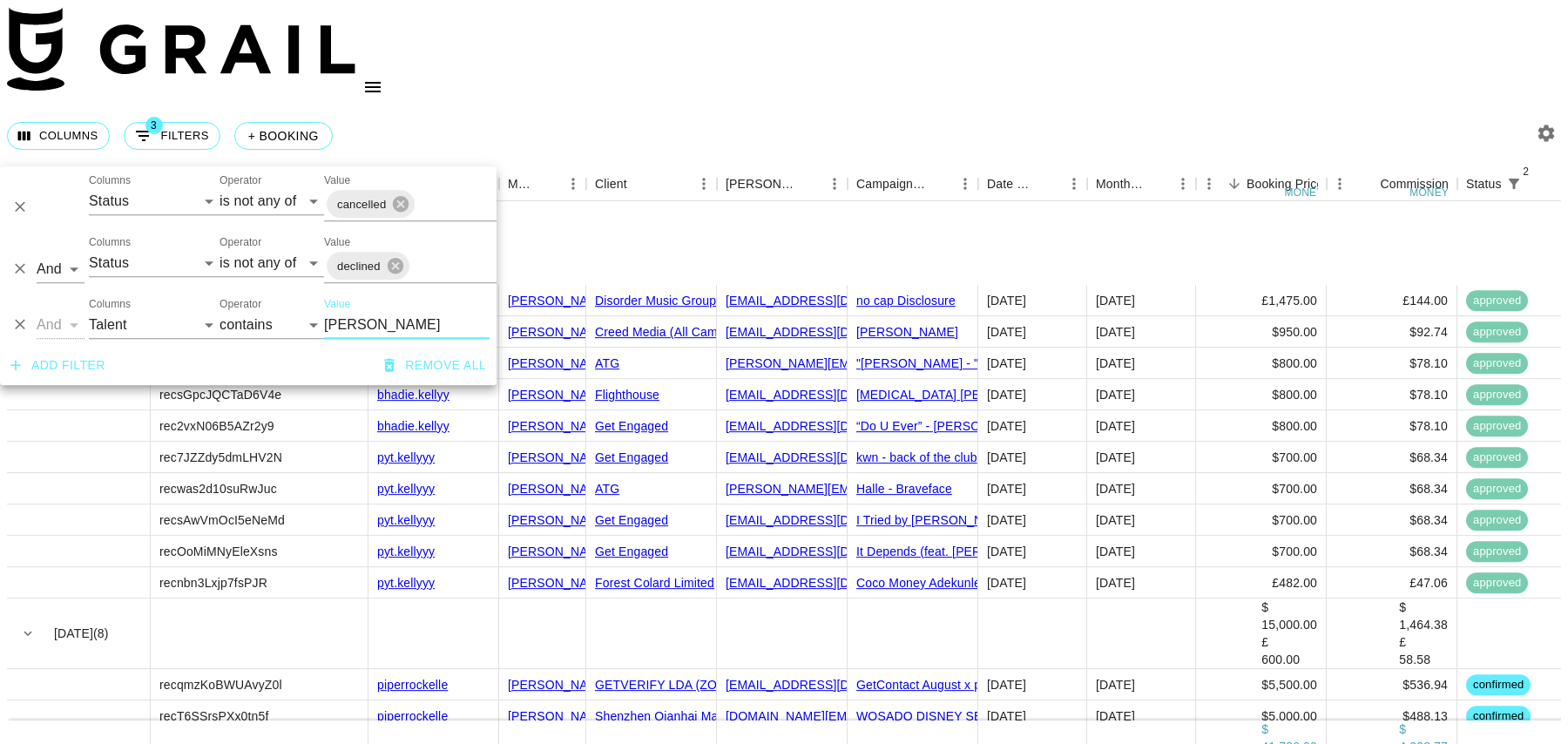
scroll to position [626, 0]
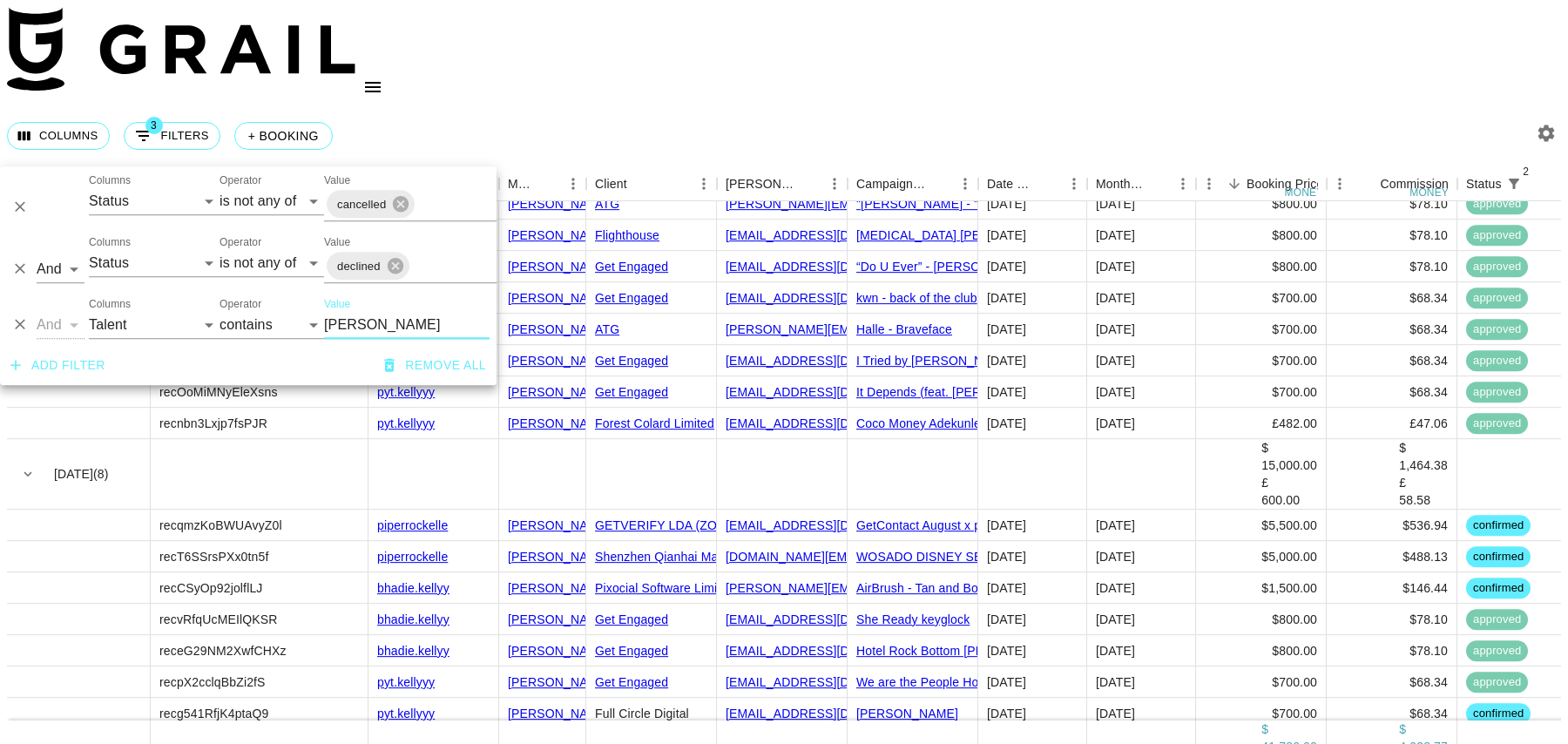
type input "kell"
click at [1238, 699] on div "$700.00" at bounding box center [1261, 714] width 131 height 32
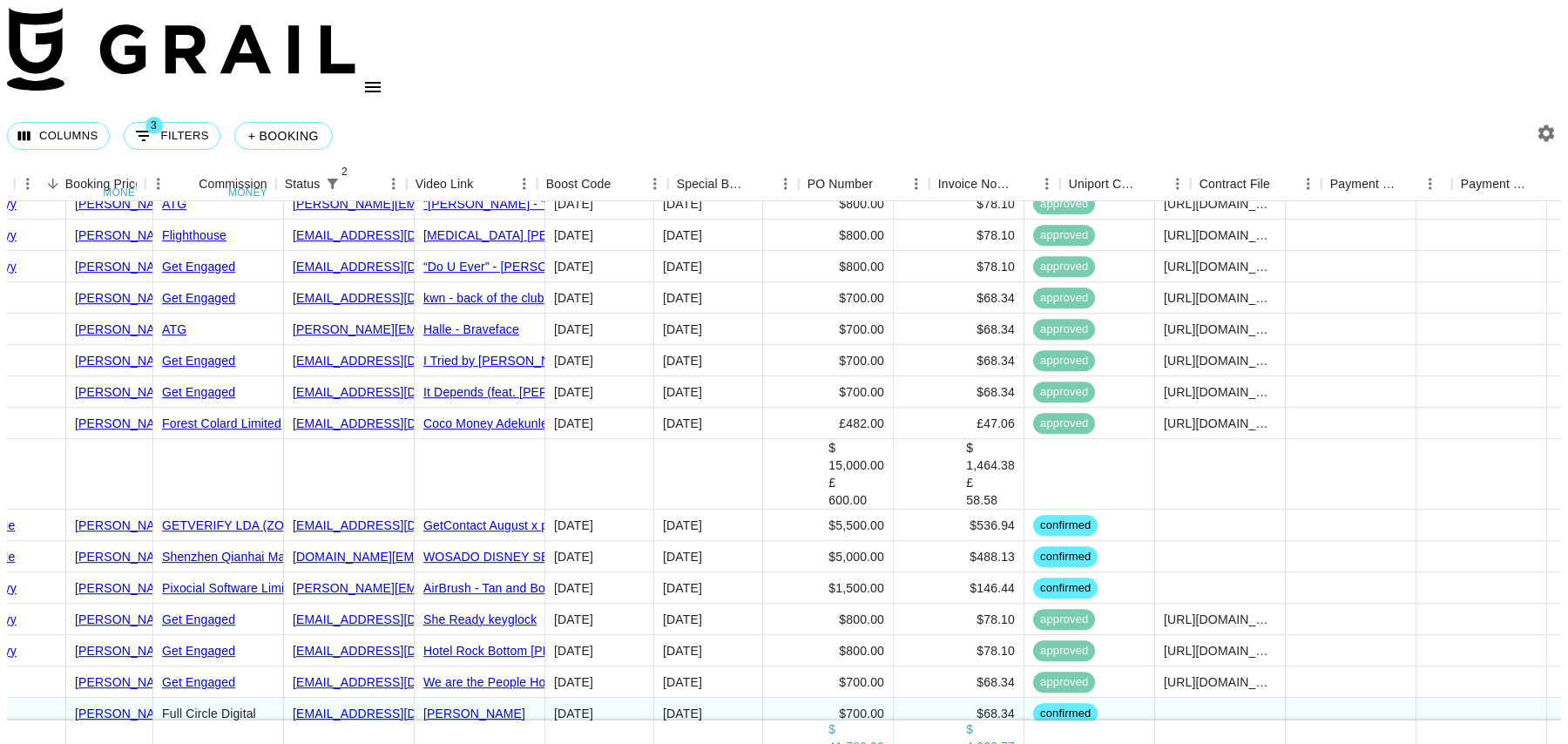
scroll to position [626, 1389]
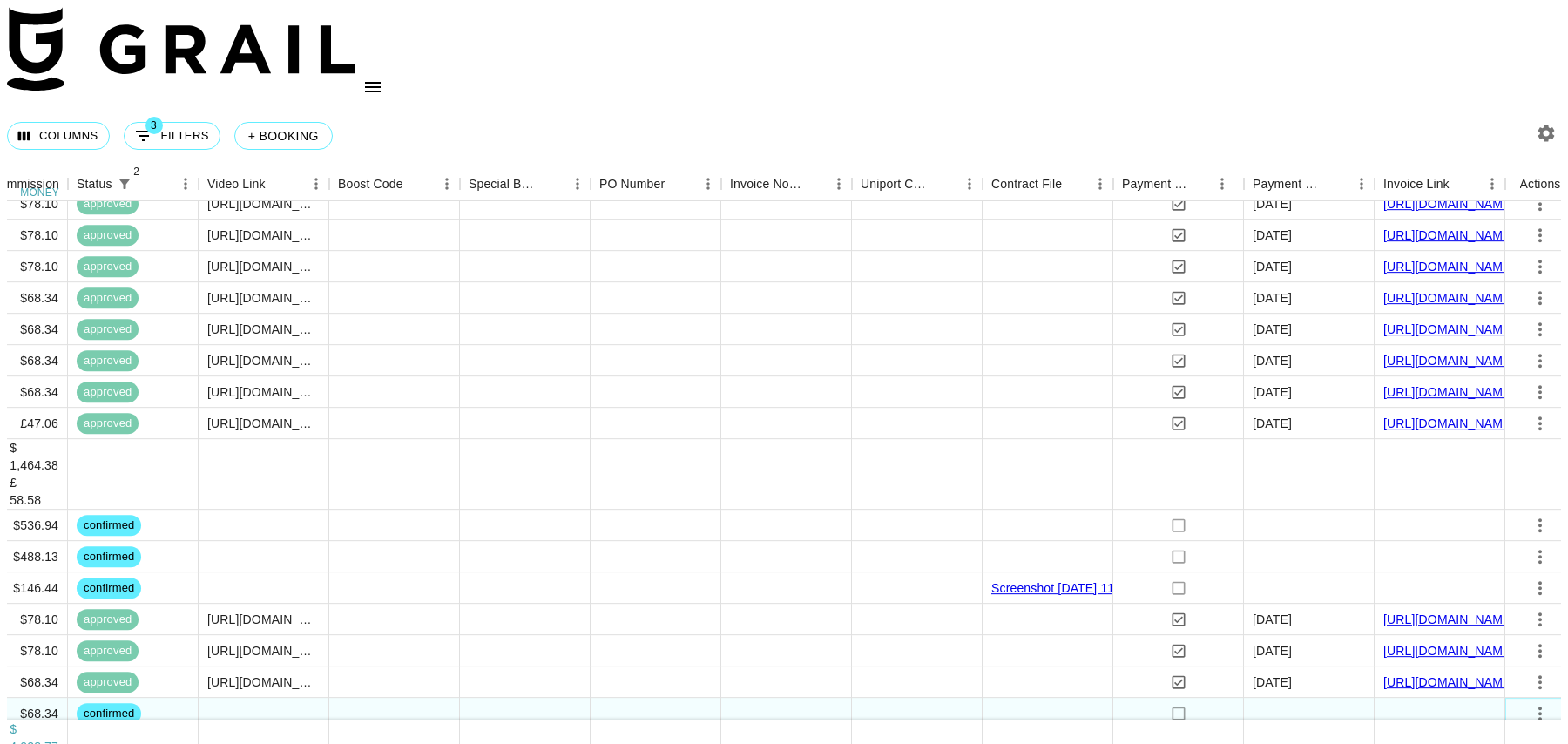
click at [1534, 703] on icon "select merge strategy" at bounding box center [1540, 713] width 21 height 21
click at [1487, 532] on li "Draft Created" at bounding box center [1511, 538] width 113 height 32
click at [1383, 699] on div at bounding box center [1439, 714] width 131 height 32
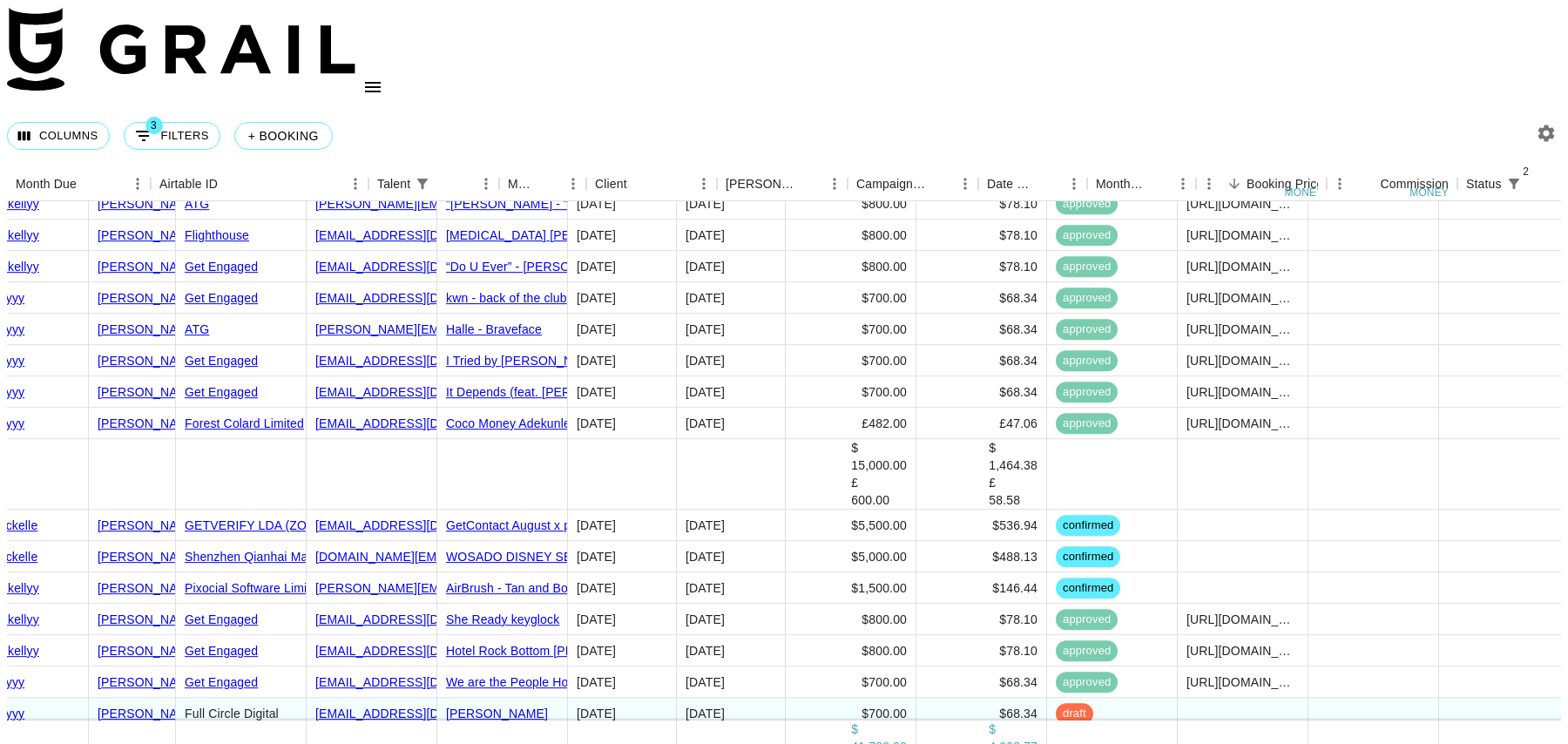
scroll to position [626, 0]
